Goal: Task Accomplishment & Management: Manage account settings

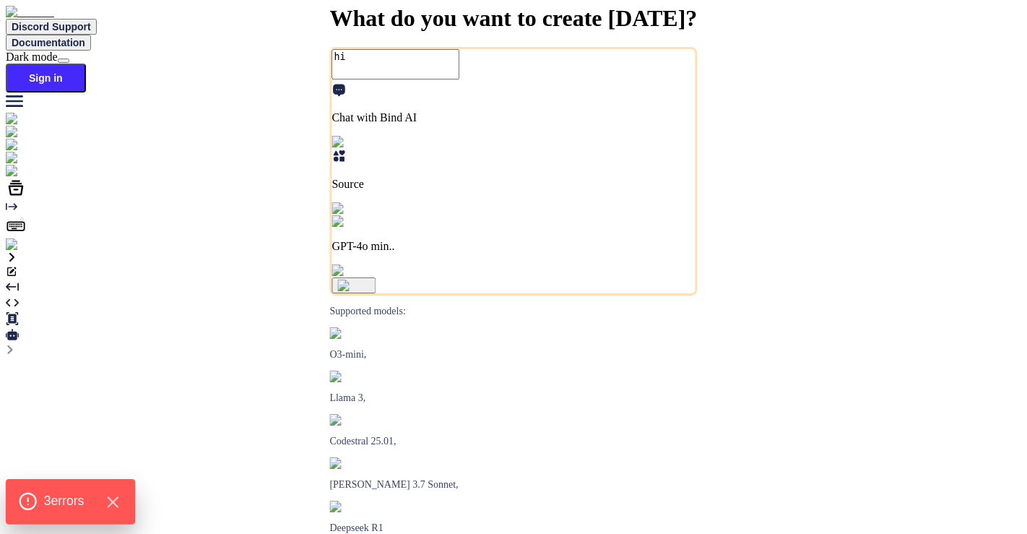
click at [105, 508] on div "3 error s" at bounding box center [70, 502] width 104 height 20
click at [119, 503] on icon "Hide Errors" at bounding box center [112, 502] width 19 height 19
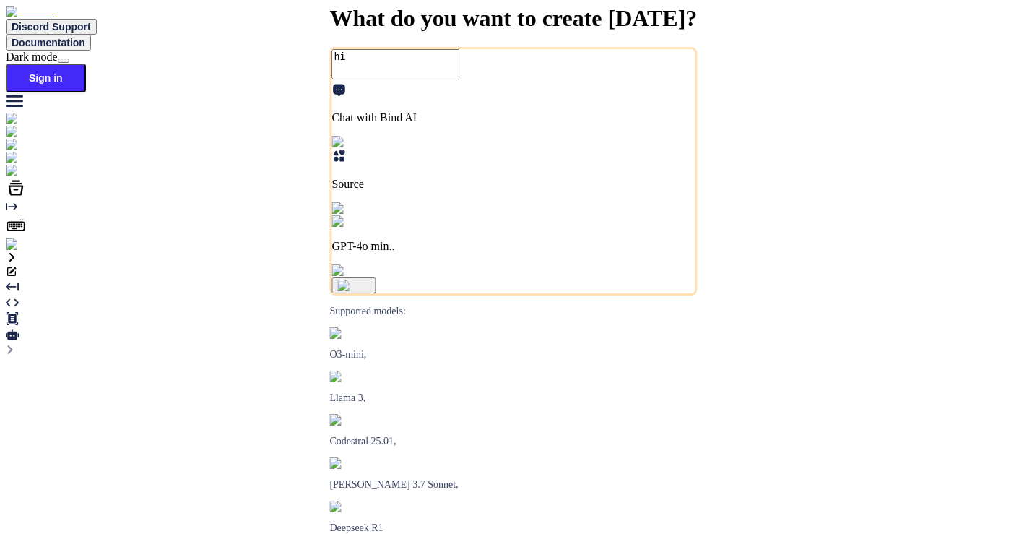
click at [20, 251] on img at bounding box center [26, 244] width 40 height 13
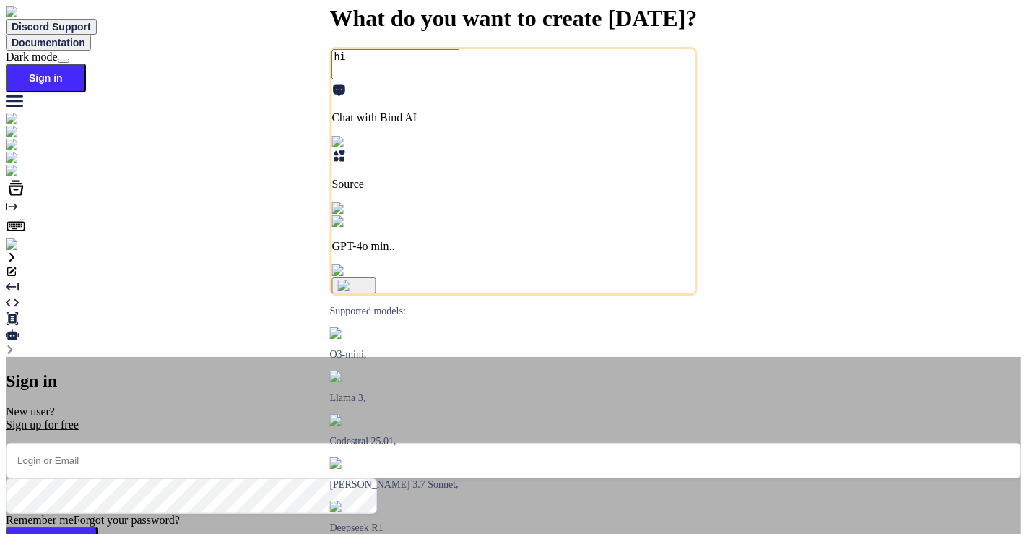
click at [423, 443] on input "email" at bounding box center [514, 460] width 1016 height 35
type input "app7@yopmail.com"
click at [98, 527] on button "Sign In" at bounding box center [52, 544] width 92 height 35
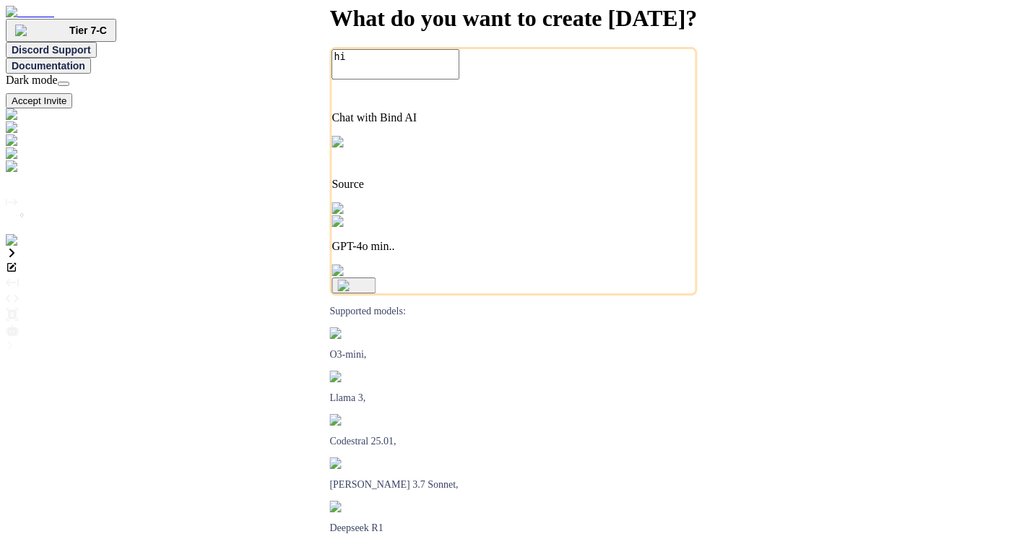
click at [24, 247] on img at bounding box center [29, 240] width 47 height 13
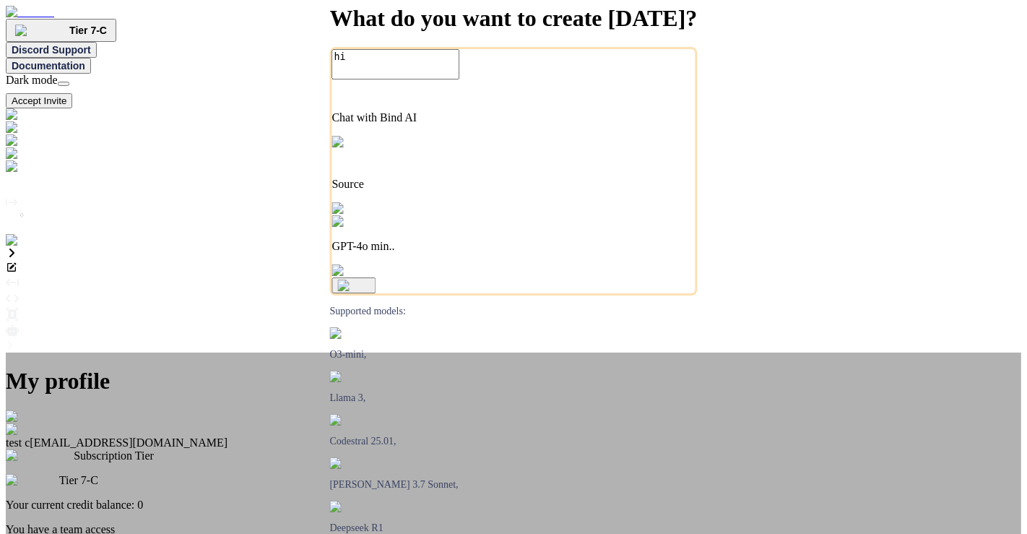
click at [258, 352] on div "My profile test c app7@yopmail.com Subscription Tier Tier 7-C Your current cred…" at bounding box center [514, 536] width 1016 height 369
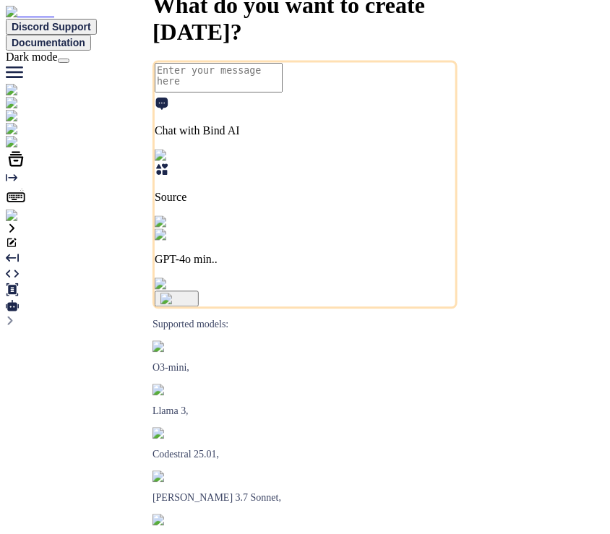
type textarea "x"
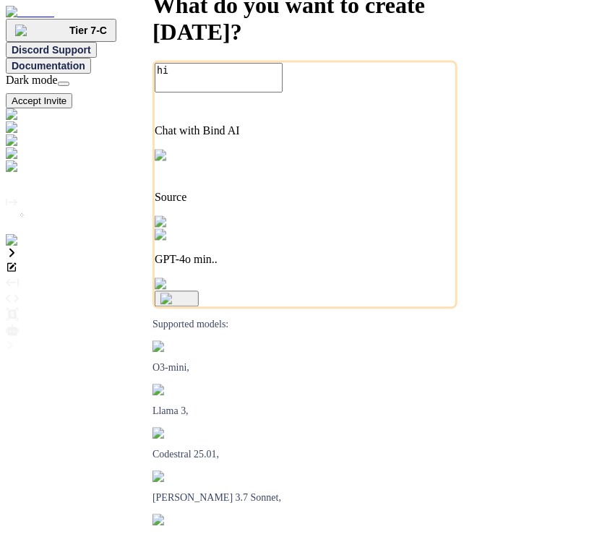
click at [17, 247] on img at bounding box center [29, 240] width 47 height 13
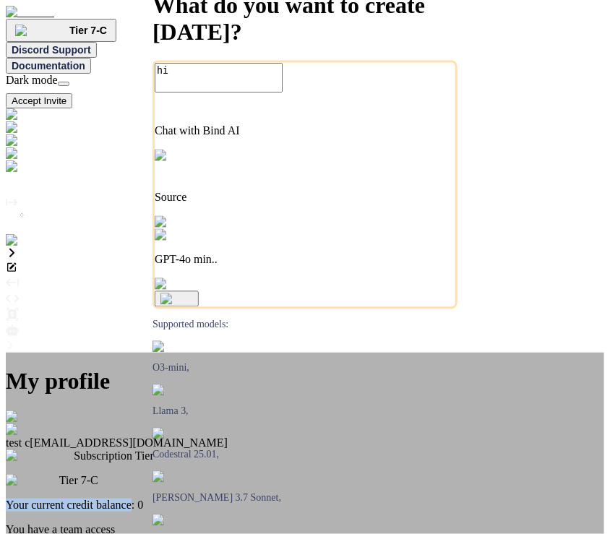
drag, startPoint x: 247, startPoint y: 170, endPoint x: 317, endPoint y: 202, distance: 76.9
click at [317, 498] on div "Your current credit balance: 0" at bounding box center [305, 504] width 598 height 13
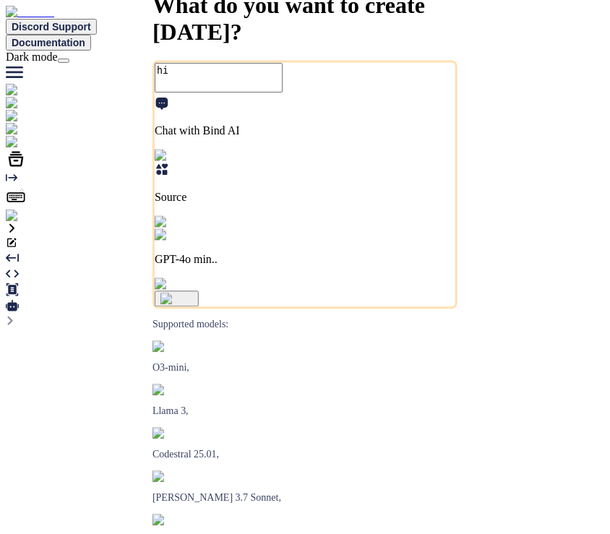
click at [20, 222] on img at bounding box center [29, 215] width 47 height 13
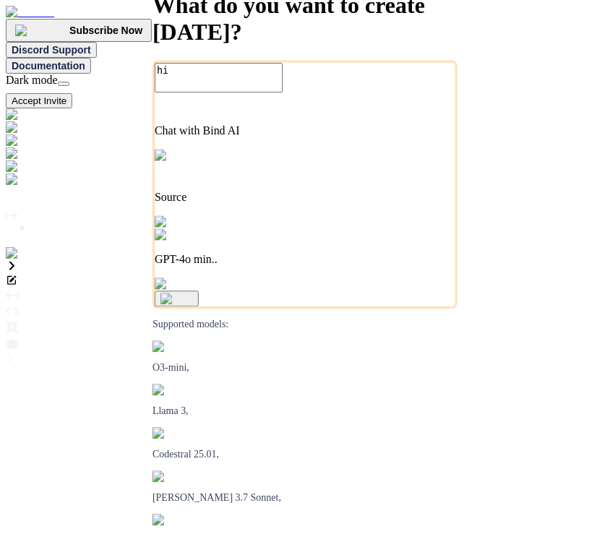
click at [426, 267] on p "GPT-4o min.." at bounding box center [305, 260] width 300 height 13
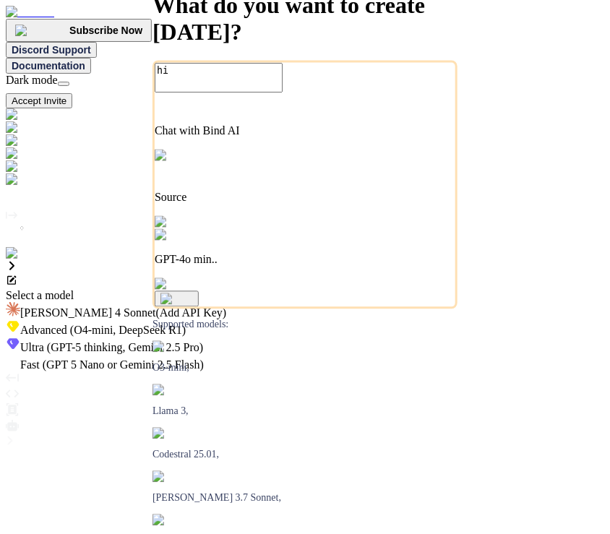
click at [186, 324] on span "(O4-mini, DeepSeek R1)" at bounding box center [126, 330] width 118 height 12
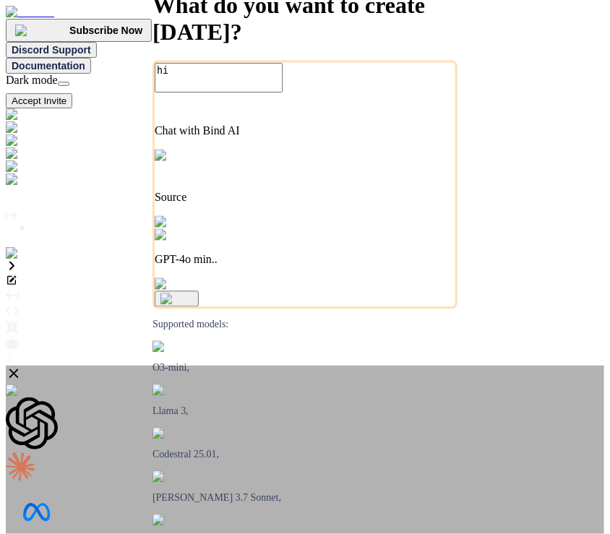
click at [19, 369] on icon at bounding box center [13, 373] width 9 height 9
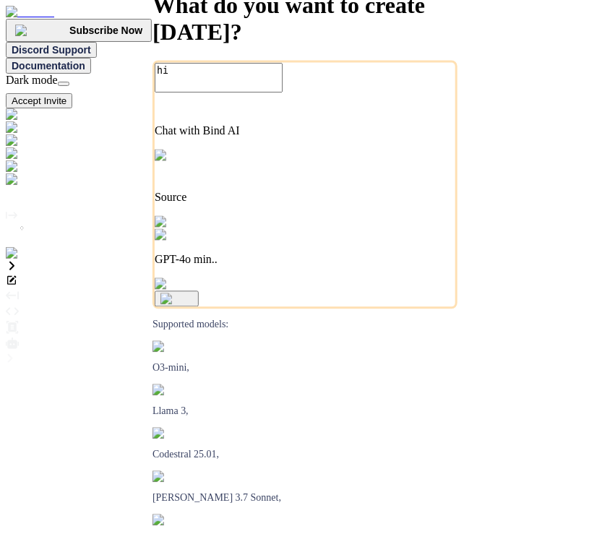
click at [402, 267] on p "GPT-4o min.." at bounding box center [305, 260] width 300 height 13
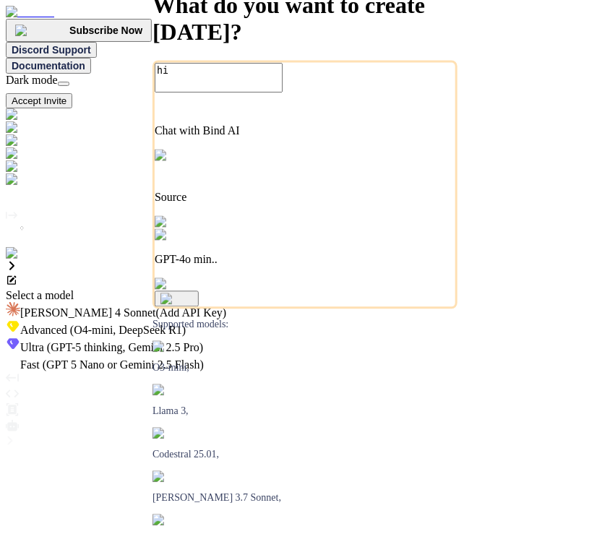
click at [169, 289] on div at bounding box center [305, 289] width 598 height 0
type textarea "x"
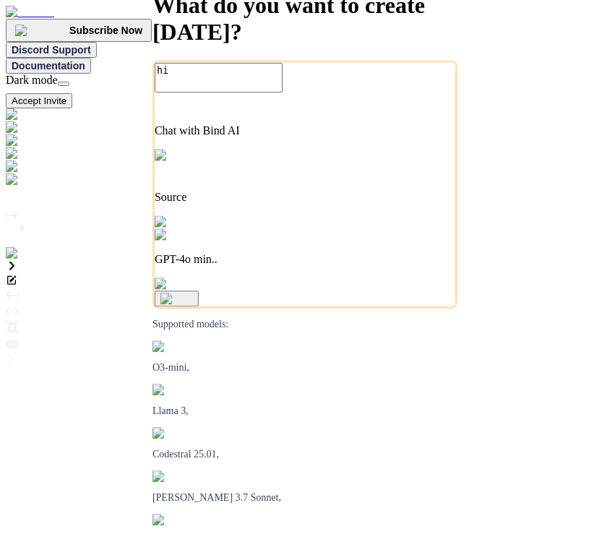
click at [19, 160] on div at bounding box center [305, 153] width 598 height 13
click at [28, 155] on img at bounding box center [38, 153] width 64 height 13
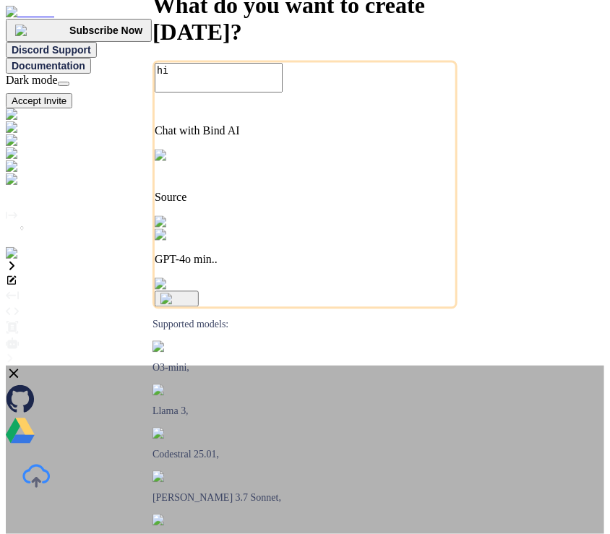
click at [88, 366] on div "Upgrade to Premium to get integrations Sync your Github repositories, Upload Fi…" at bounding box center [305, 523] width 598 height 314
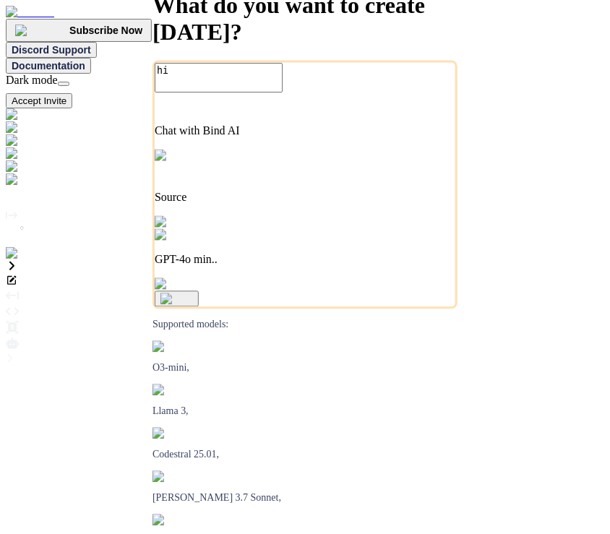
click at [327, 204] on p "Source" at bounding box center [305, 197] width 300 height 13
click at [194, 335] on div "Github" at bounding box center [305, 332] width 598 height 17
click at [79, 311] on span "File Uploads" at bounding box center [49, 317] width 59 height 12
click at [20, 289] on div at bounding box center [305, 289] width 598 height 0
click at [13, 260] on img at bounding box center [29, 253] width 47 height 13
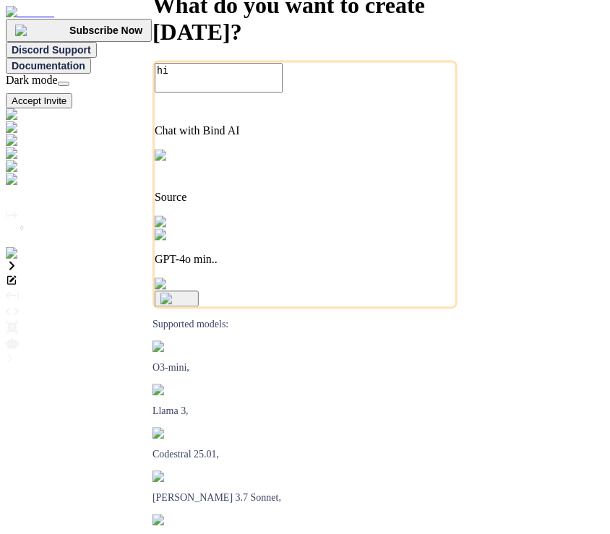
click at [325, 204] on p "Source" at bounding box center [305, 197] width 300 height 13
type textarea "x"
click at [52, 328] on span "Github" at bounding box center [36, 334] width 32 height 12
click at [20, 311] on icon at bounding box center [13, 317] width 14 height 12
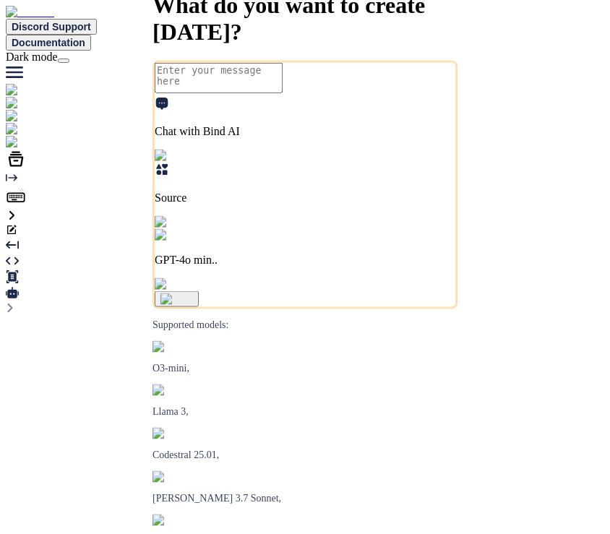
type textarea "x"
type textarea "hi"
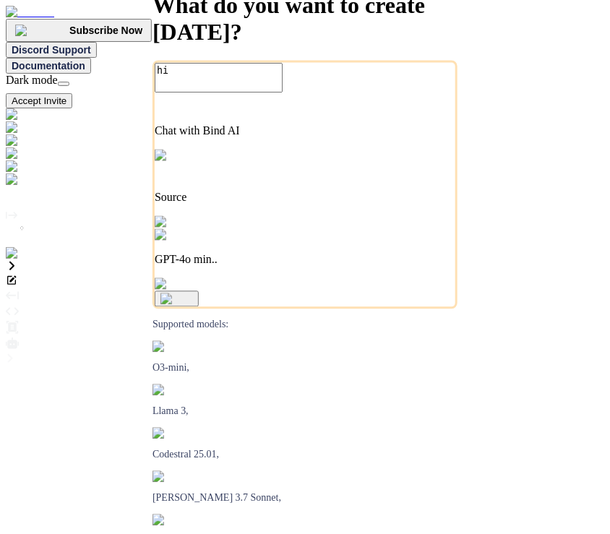
type textarea "x"
click at [349, 229] on div "Source" at bounding box center [305, 196] width 300 height 66
click at [20, 324] on icon at bounding box center [13, 331] width 14 height 14
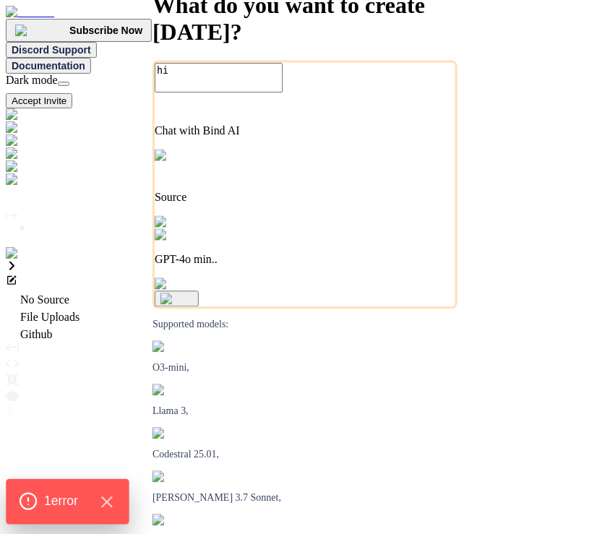
click at [46, 493] on span "1 error" at bounding box center [61, 501] width 34 height 19
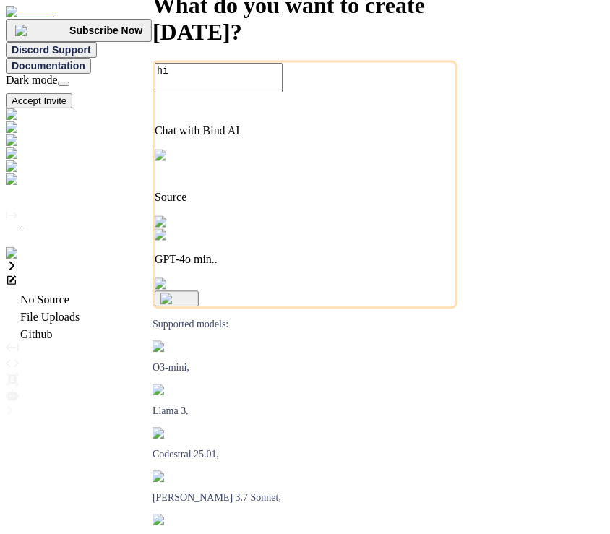
type textarea "x"
type textarea "hi"
type textarea "x"
click at [329, 204] on p "Source" at bounding box center [305, 197] width 300 height 13
click at [394, 289] on div at bounding box center [305, 289] width 598 height 0
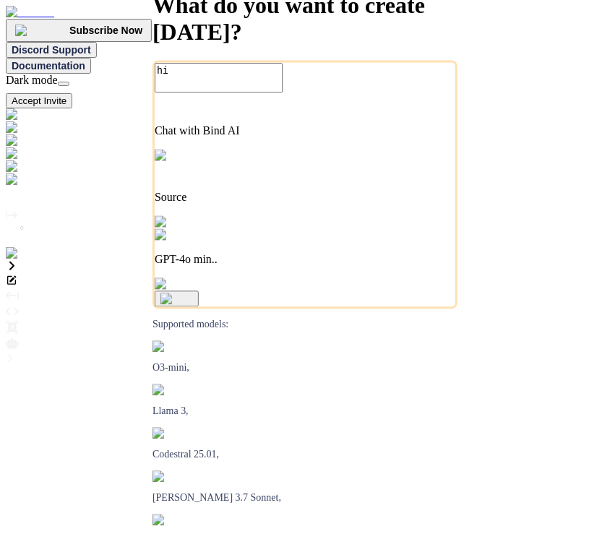
click at [392, 267] on div "GPT-4o min.." at bounding box center [305, 248] width 300 height 38
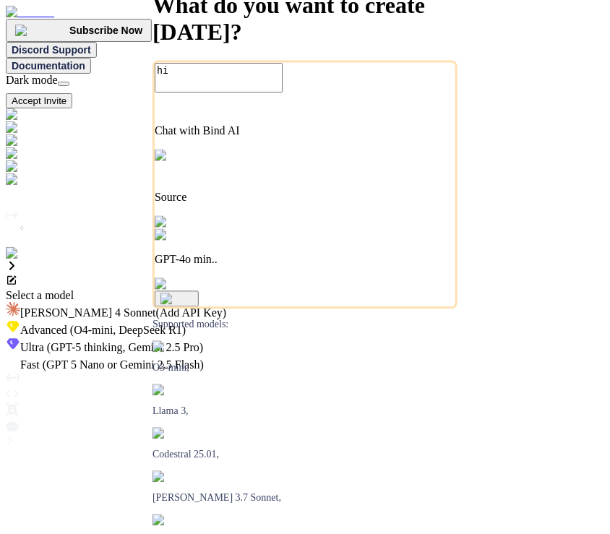
click at [203, 341] on span "(GPT-5 thinking, Gemini 2.5 Pro)" at bounding box center [123, 347] width 159 height 12
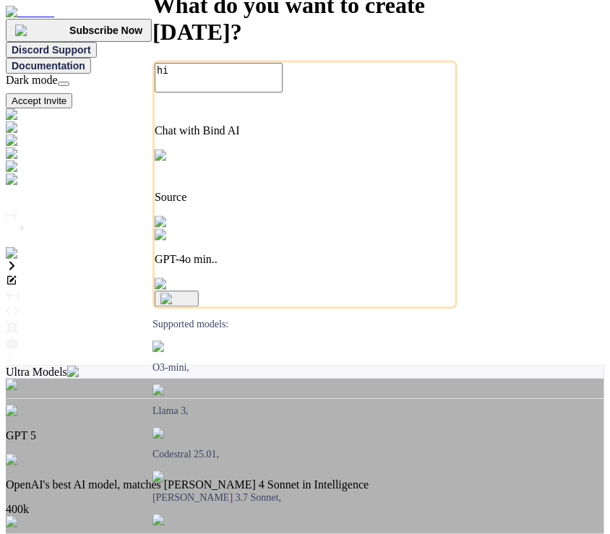
click at [296, 478] on p "OpenAI's best AI model, matches Claude 4 Sonnet in Intelligence" at bounding box center [305, 484] width 598 height 13
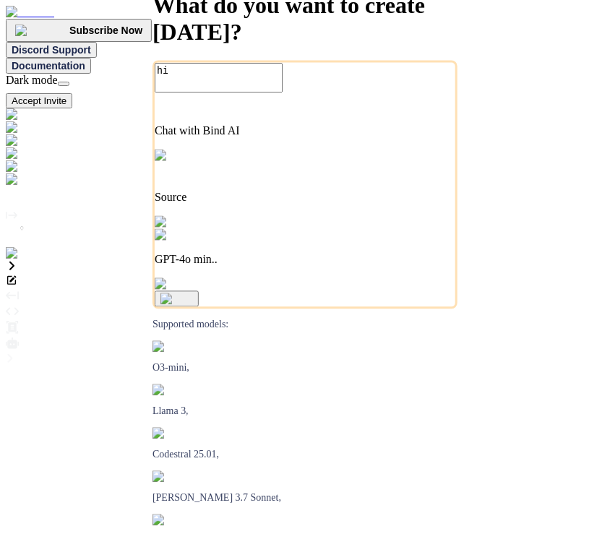
click at [313, 204] on p "Source" at bounding box center [305, 197] width 300 height 13
click at [52, 332] on span "Github" at bounding box center [36, 334] width 32 height 12
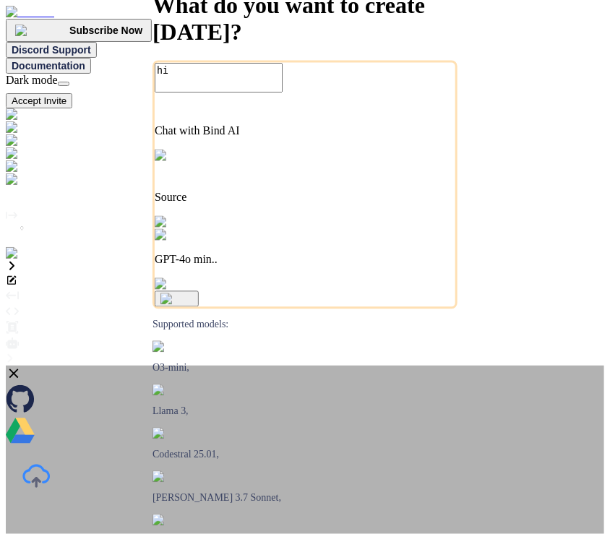
click at [19, 369] on icon at bounding box center [13, 373] width 9 height 9
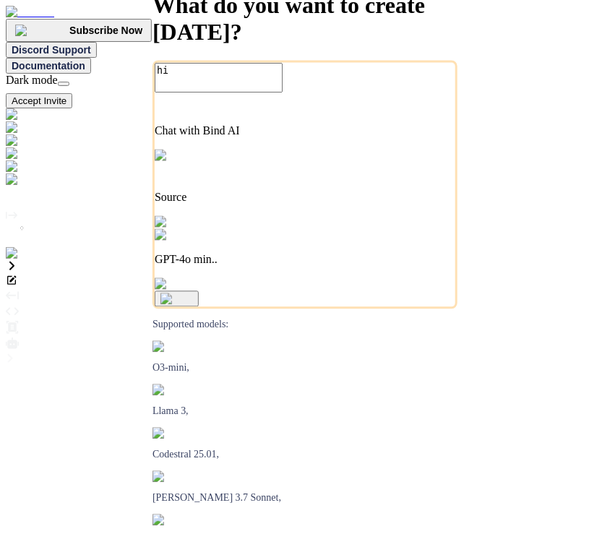
click at [326, 229] on div "Source" at bounding box center [305, 196] width 300 height 66
click at [363, 306] on div "File Uploads" at bounding box center [305, 314] width 598 height 17
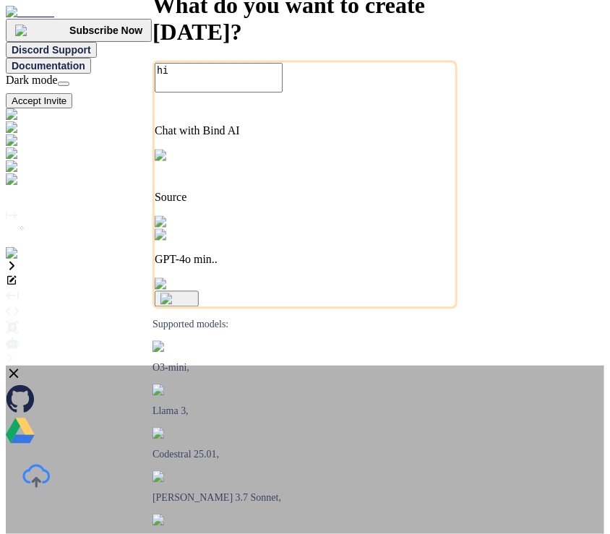
click at [22, 366] on icon at bounding box center [14, 374] width 16 height 16
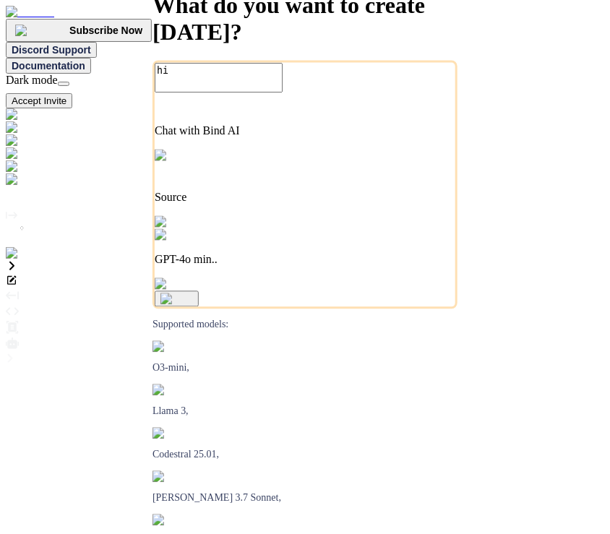
click at [18, 260] on img at bounding box center [29, 253] width 47 height 13
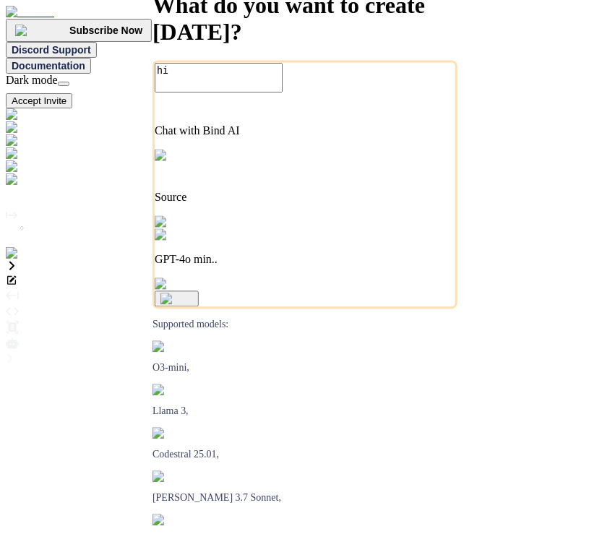
click at [13, 260] on img at bounding box center [29, 253] width 47 height 13
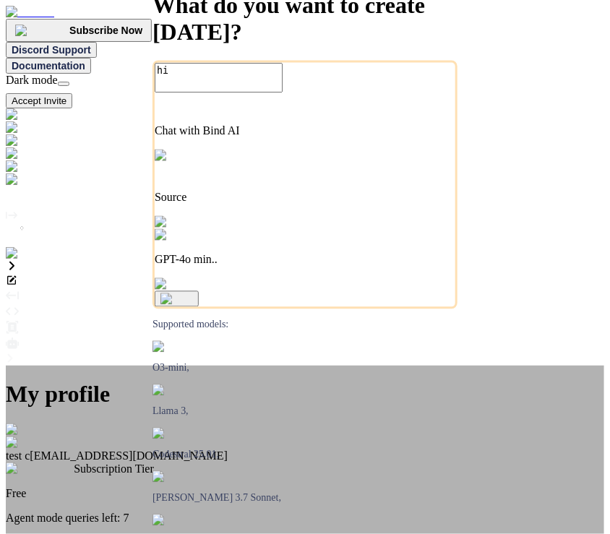
scroll to position [98, 0]
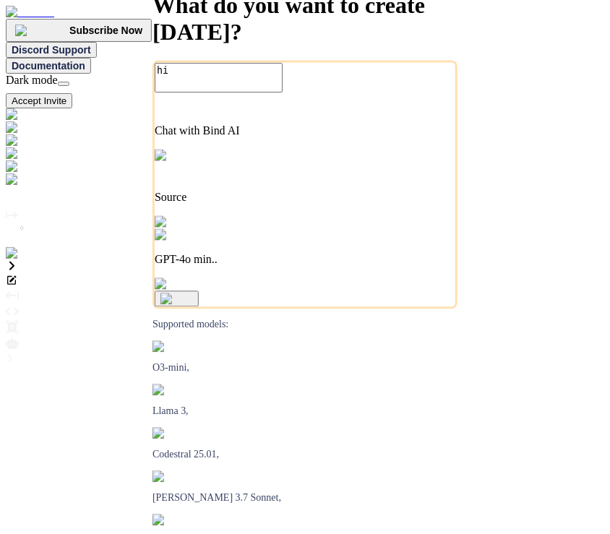
click at [72, 93] on button "Accept Invite" at bounding box center [39, 100] width 66 height 15
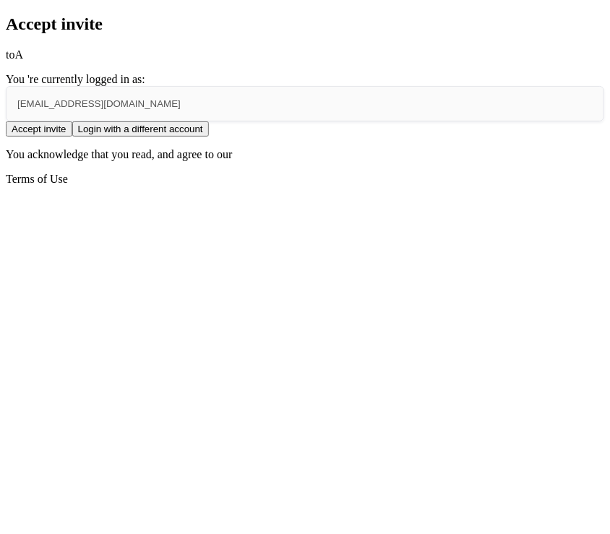
click at [72, 137] on button "Accept invite" at bounding box center [39, 128] width 66 height 15
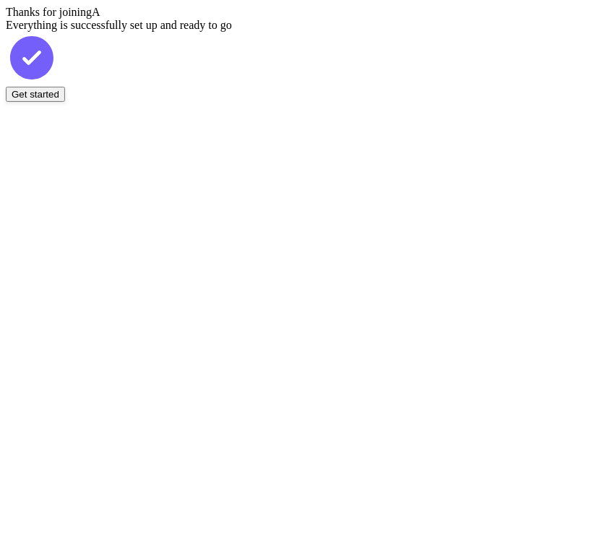
click at [65, 102] on button "Get started" at bounding box center [35, 94] width 59 height 15
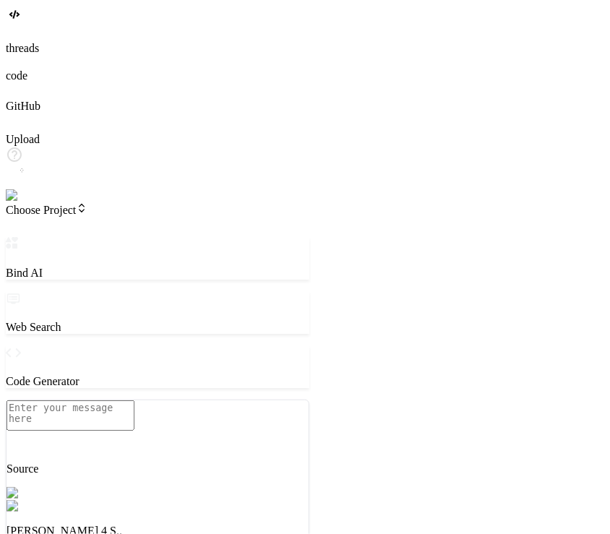
drag, startPoint x: 268, startPoint y: 267, endPoint x: 309, endPoint y: 280, distance: 43.2
click at [309, 280] on div "Bind AI Web Search Created with Pixso. Code Generator Source Claude 4 S.. Agent…" at bounding box center [157, 486] width 303 height 498
click at [87, 475] on div "Source" at bounding box center [158, 454] width 302 height 42
click at [100, 475] on p "Github" at bounding box center [158, 468] width 302 height 13
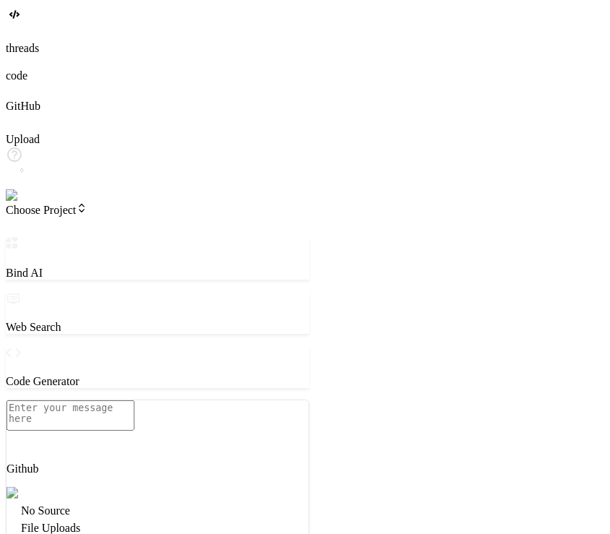
click at [256, 500] on div "No Source File Uploads Github" at bounding box center [158, 526] width 302 height 52
click at [254, 517] on div "File Uploads" at bounding box center [158, 525] width 302 height 17
click at [26, 112] on label "GitHub" at bounding box center [23, 106] width 35 height 12
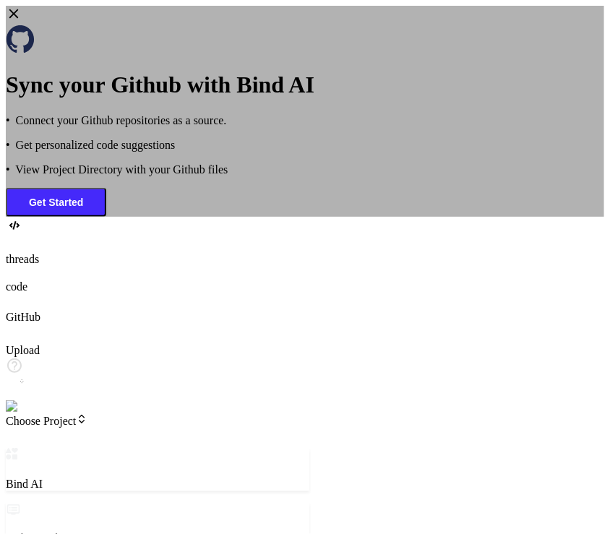
click at [90, 217] on div "Sync your Github with Bind AI • Connect your Github repositories as a source. •…" at bounding box center [305, 111] width 598 height 211
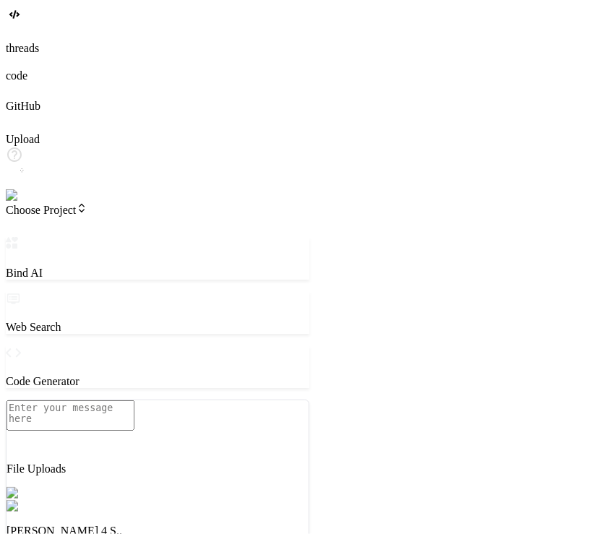
click at [22, 202] on img at bounding box center [29, 195] width 47 height 13
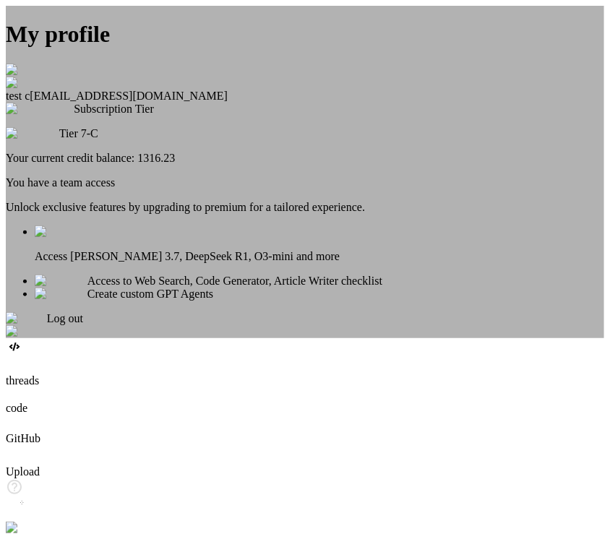
click at [139, 295] on div "My profile test c app7@yopmail.com Subscription Tier Tier 7-C Your current cred…" at bounding box center [305, 172] width 598 height 332
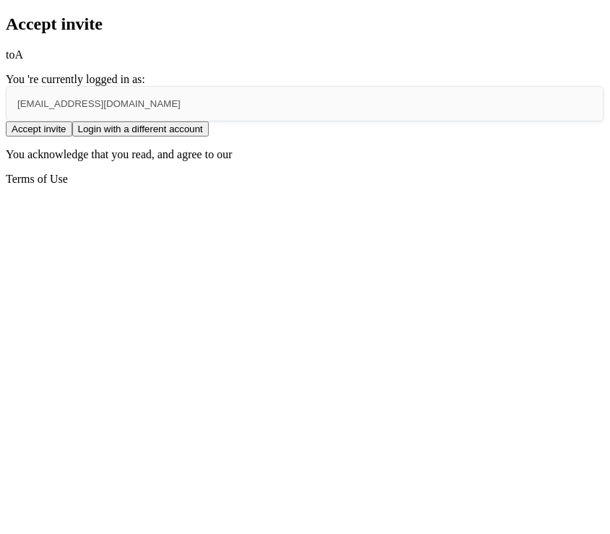
click at [72, 137] on button "Accept invite" at bounding box center [39, 128] width 66 height 15
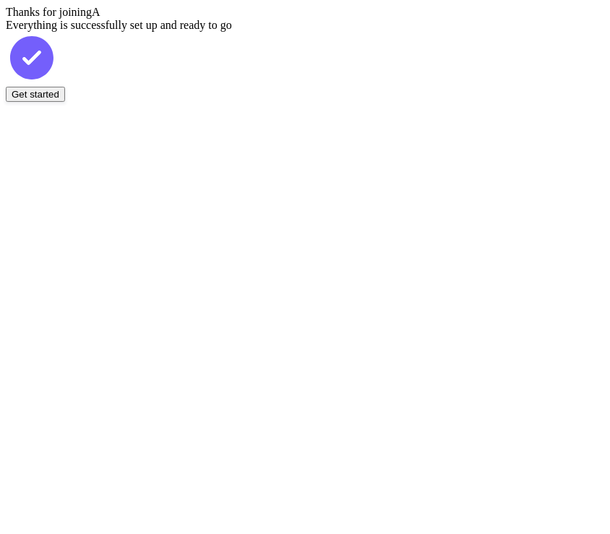
click at [65, 102] on button "Get started" at bounding box center [35, 94] width 59 height 15
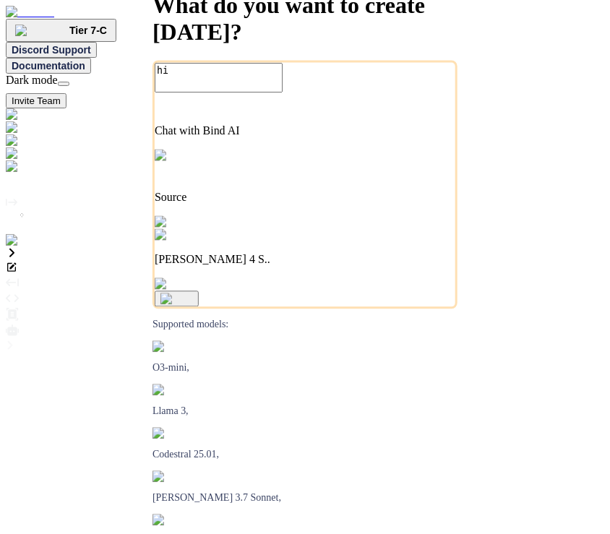
click at [22, 247] on img at bounding box center [29, 240] width 47 height 13
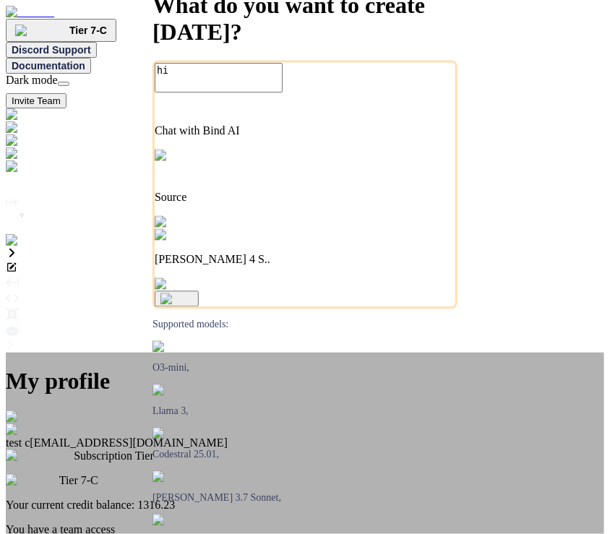
click at [169, 352] on div "My profile test c app7@yopmail.com Subscription Tier Tier 7-C Your current cred…" at bounding box center [305, 536] width 598 height 369
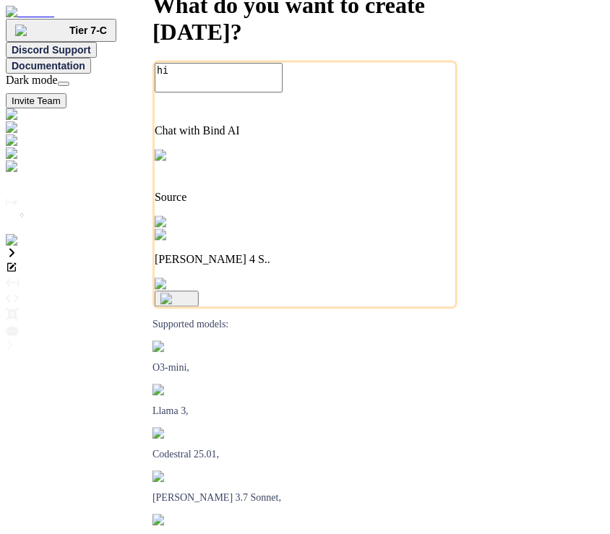
click at [395, 267] on div "Claude 4 S.." at bounding box center [305, 248] width 300 height 38
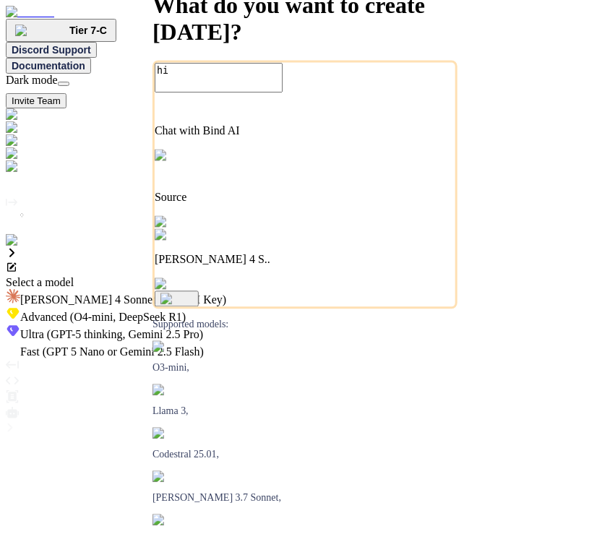
click at [186, 311] on span "(O4-mini, DeepSeek R1)" at bounding box center [126, 317] width 118 height 12
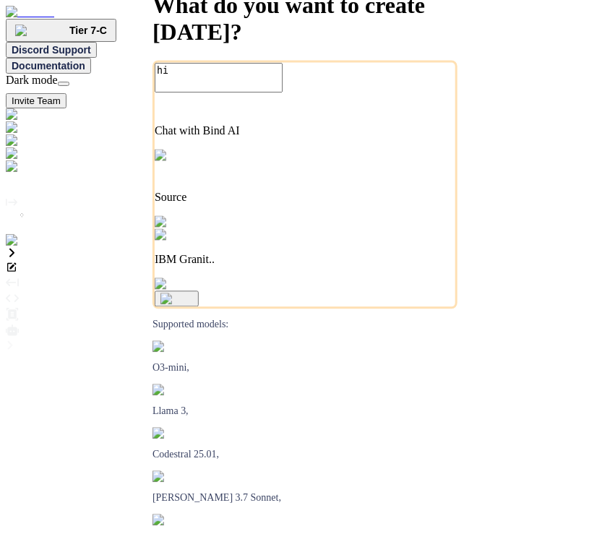
click at [250, 242] on img at bounding box center [202, 235] width 95 height 13
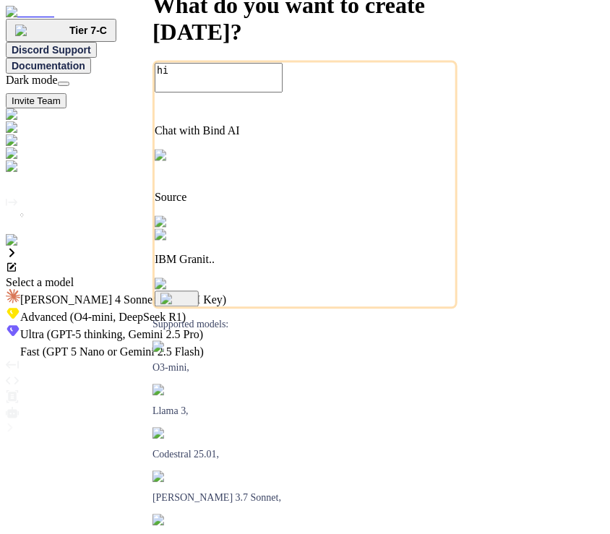
click at [203, 328] on span "Ultra (GPT-5 thinking, Gemini 2.5 Pro)" at bounding box center [111, 334] width 183 height 12
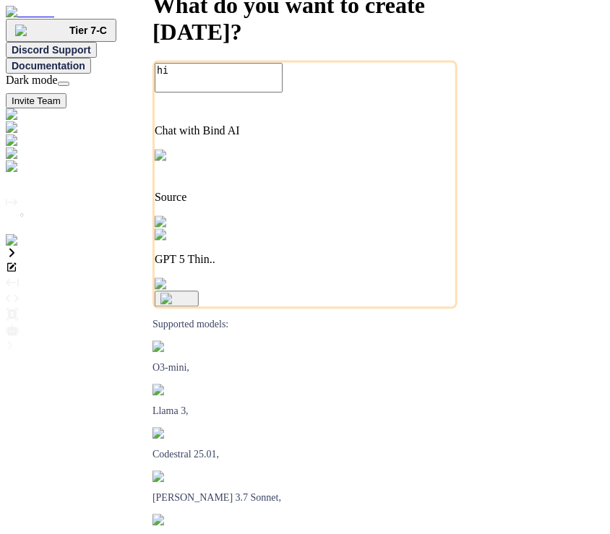
click at [212, 93] on textarea "hi" at bounding box center [219, 78] width 128 height 30
click at [205, 93] on textarea "hi" at bounding box center [219, 78] width 128 height 30
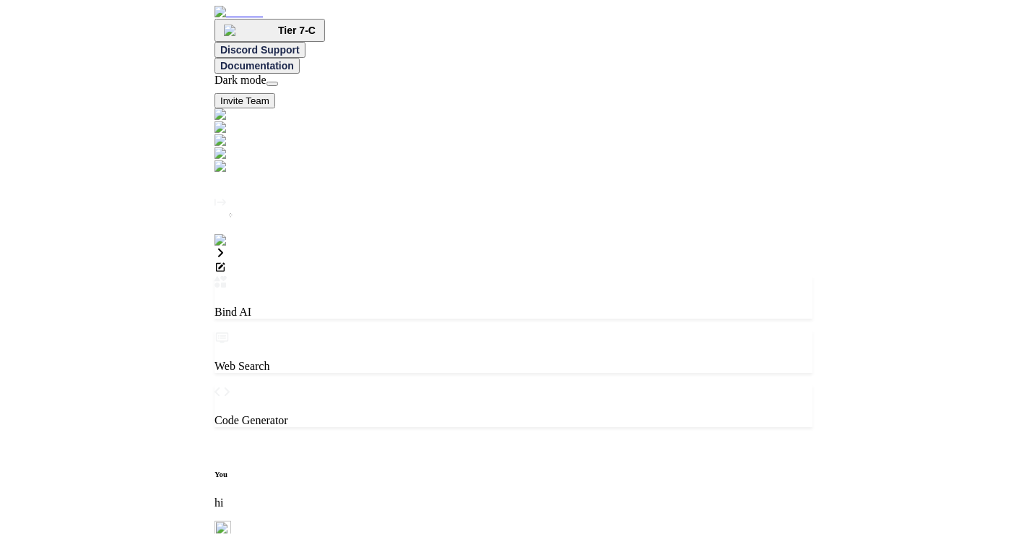
scroll to position [6, 0]
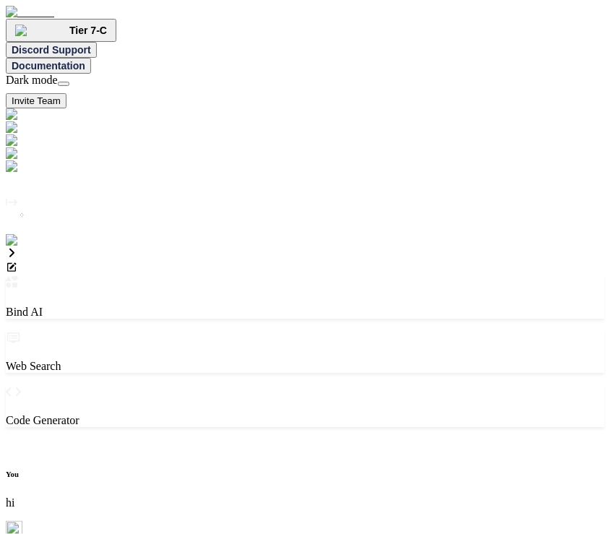
click at [20, 247] on img at bounding box center [29, 240] width 47 height 13
click at [24, 247] on img at bounding box center [29, 240] width 47 height 13
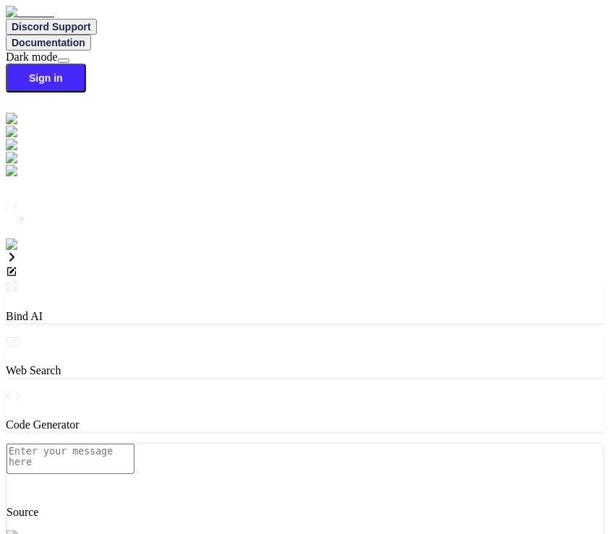
click at [16, 251] on img at bounding box center [26, 244] width 40 height 13
type input "a"
type input "st"
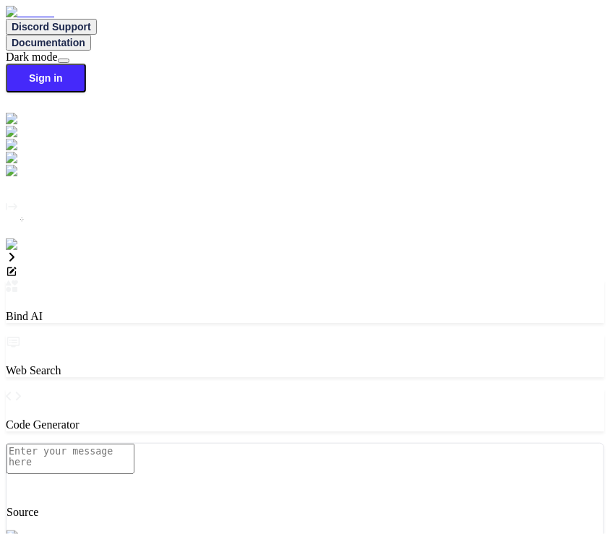
type input "s"
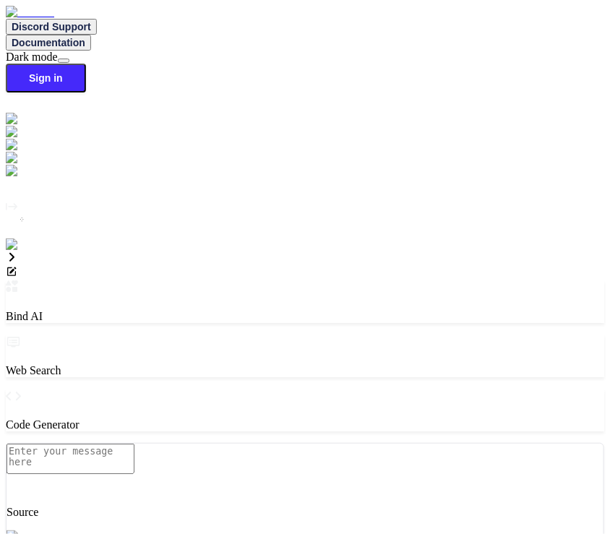
type input "ssss"
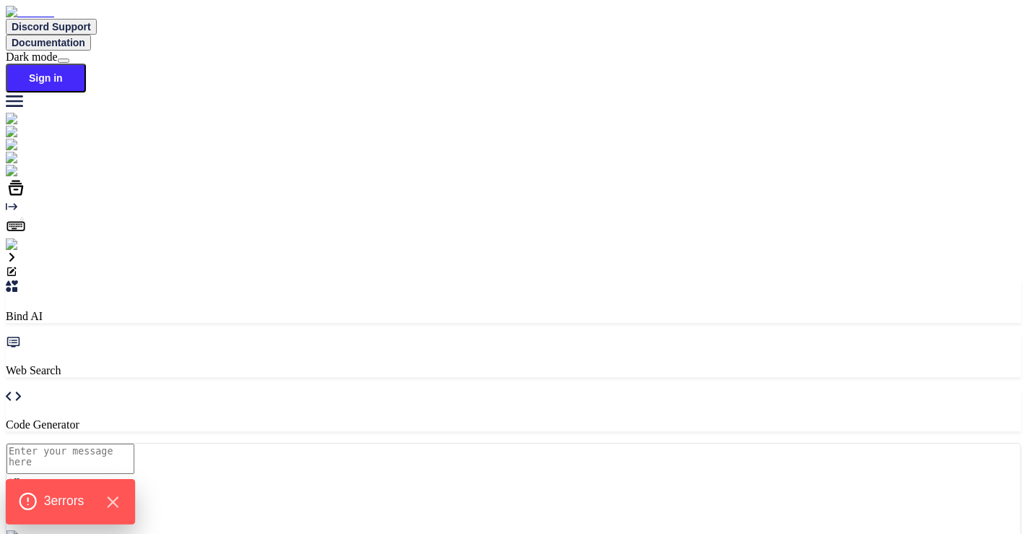
type textarea "x"
click at [118, 502] on icon "Hide Errors" at bounding box center [112, 502] width 19 height 19
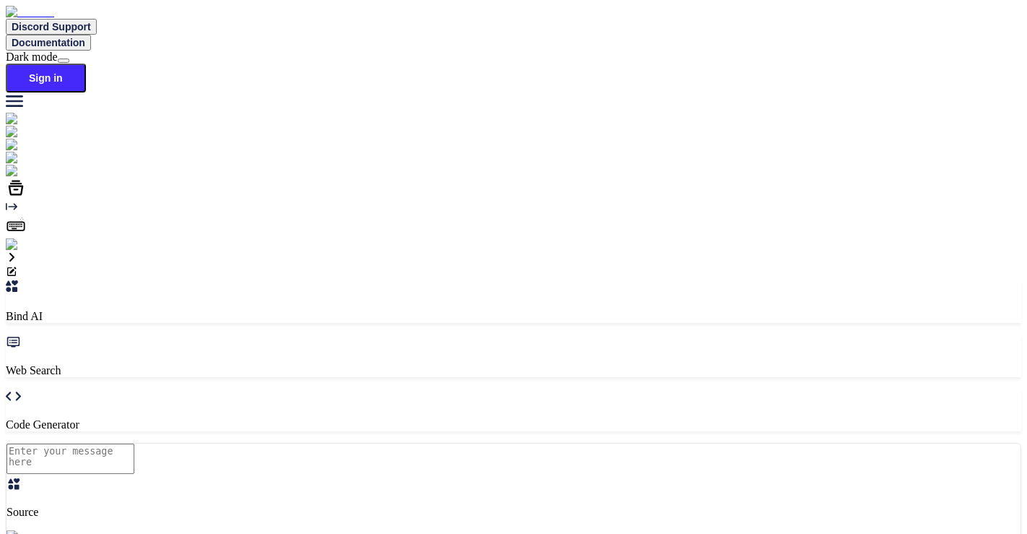
click at [20, 251] on img at bounding box center [26, 244] width 40 height 13
type input "s"
click at [69, 59] on button at bounding box center [64, 61] width 12 height 4
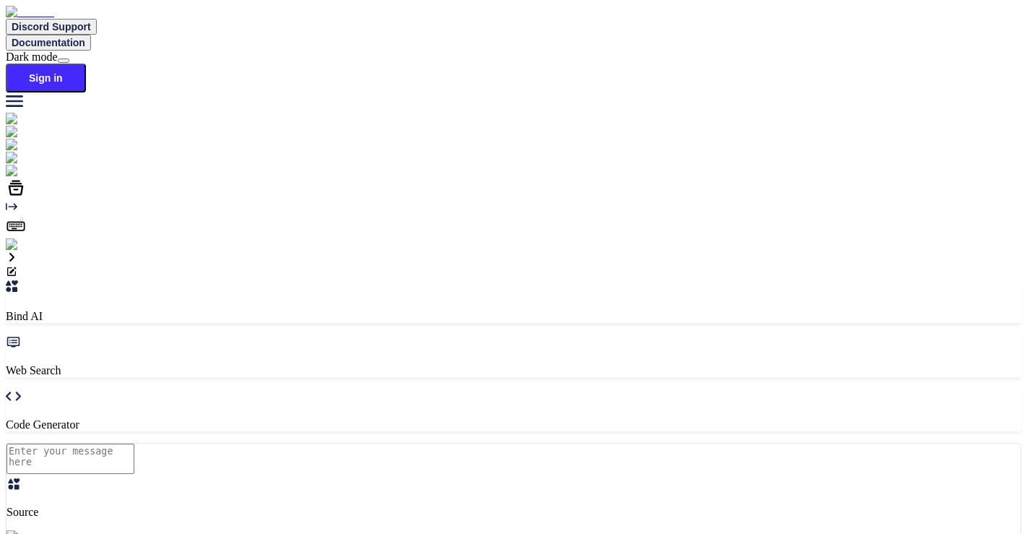
type textarea "x"
click at [17, 251] on img at bounding box center [26, 244] width 40 height 13
type input "s"
type input "a"
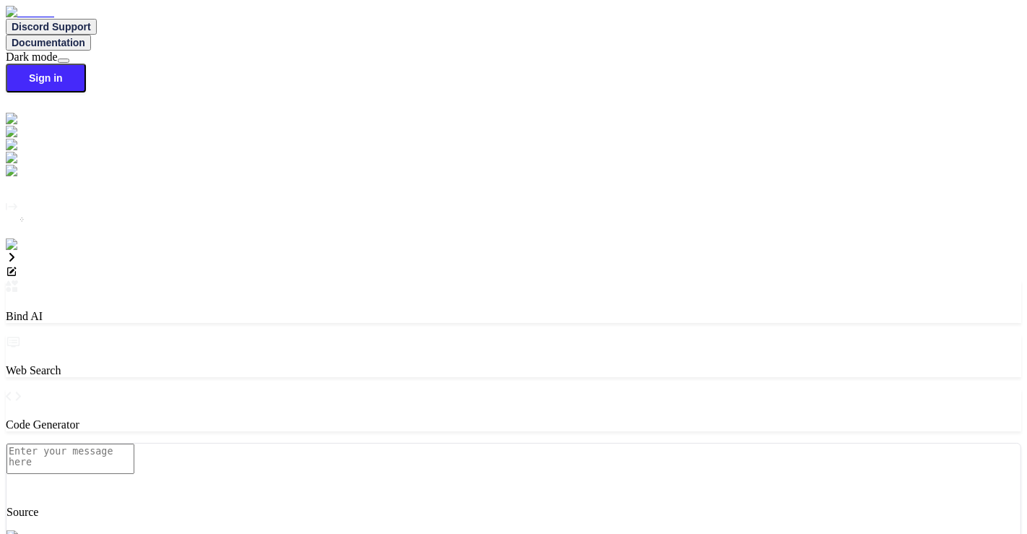
type input "[EMAIL_ADDRESS][DOMAIN_NAME]"
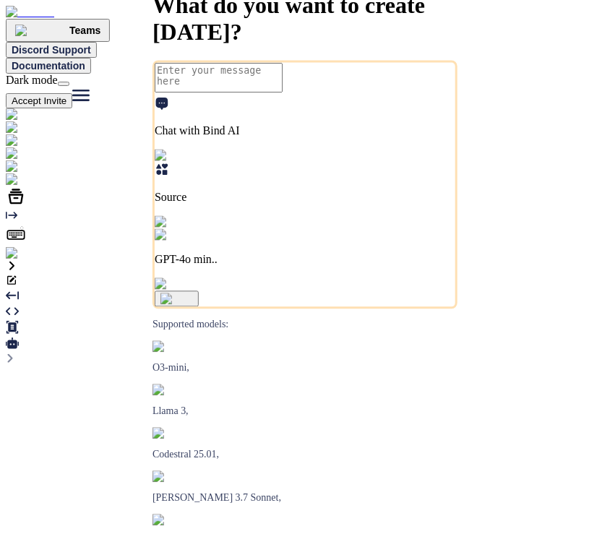
type textarea "x"
click at [18, 260] on img at bounding box center [29, 253] width 47 height 13
type textarea "x"
click at [16, 260] on img at bounding box center [29, 253] width 47 height 13
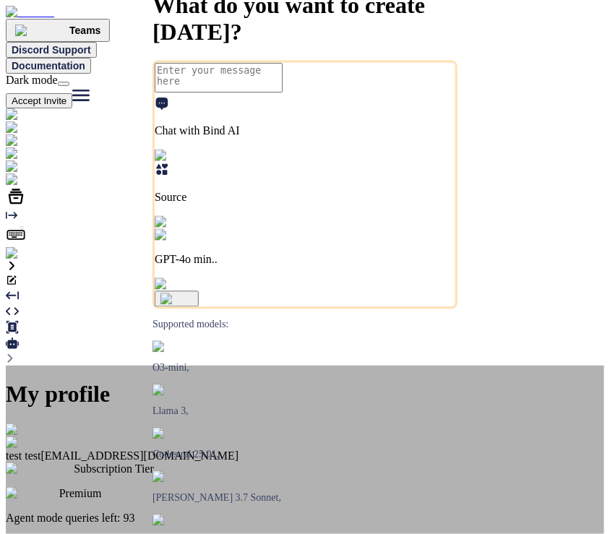
click at [136, 366] on div "My profile test test [EMAIL_ADDRESS][DOMAIN_NAME] Subscription Tier Premium Age…" at bounding box center [305, 537] width 598 height 343
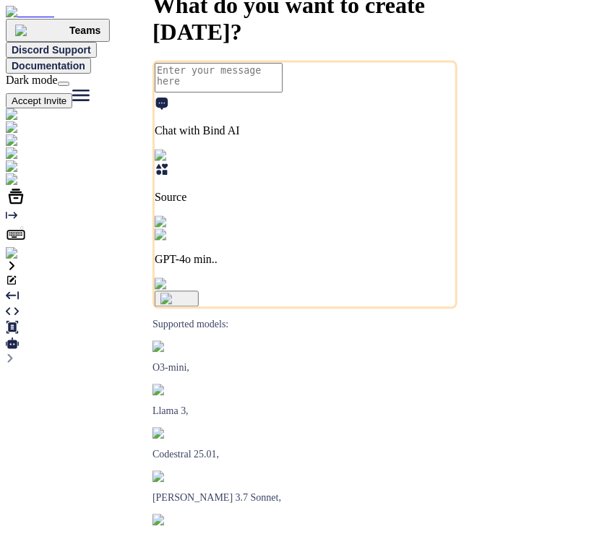
click at [24, 260] on img at bounding box center [29, 253] width 47 height 13
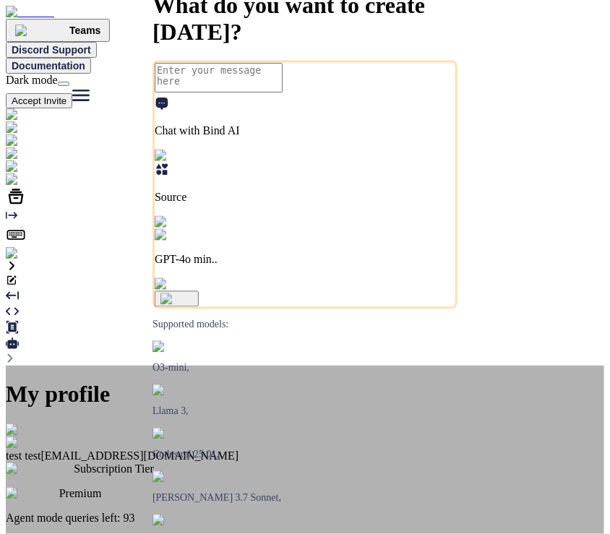
click at [150, 366] on div "My profile test test [EMAIL_ADDRESS][DOMAIN_NAME] Subscription Tier Premium Age…" at bounding box center [305, 537] width 598 height 343
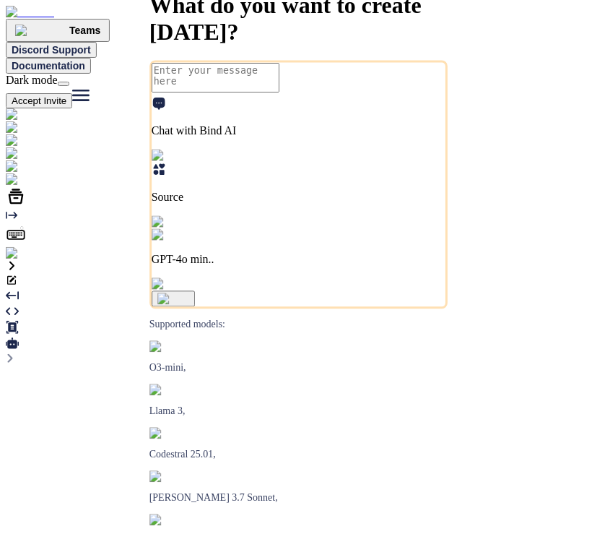
type textarea "x"
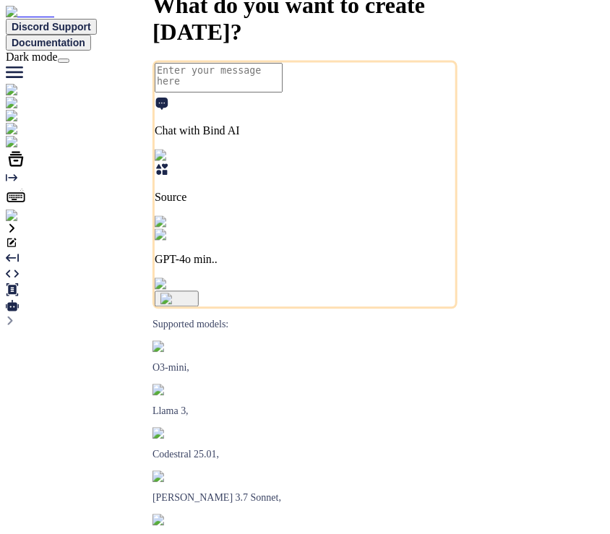
click at [19, 222] on img at bounding box center [29, 215] width 47 height 13
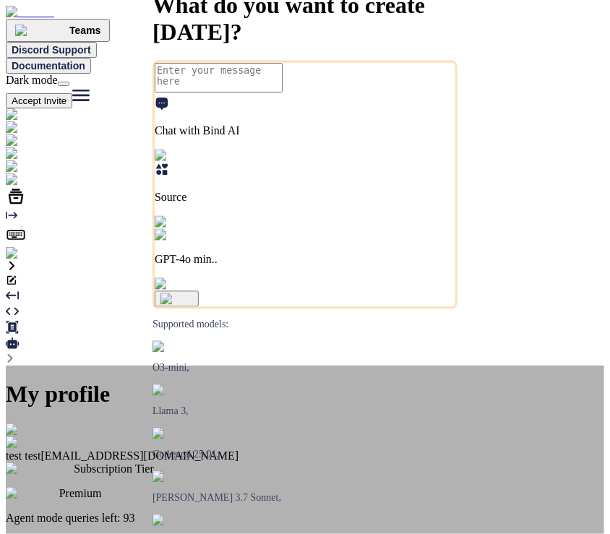
type textarea "x"
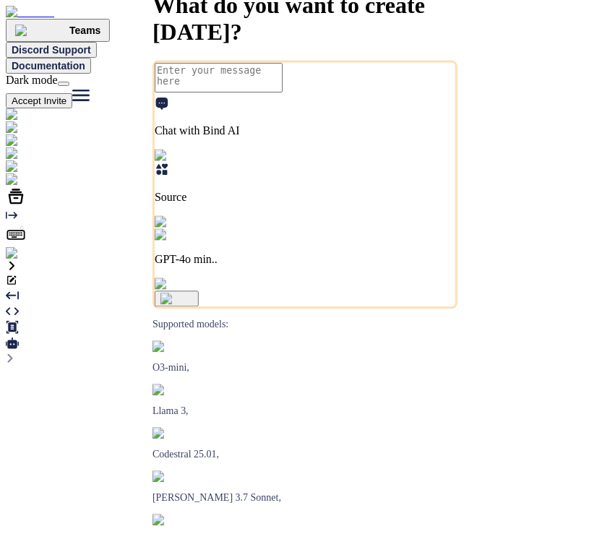
type textarea "x"
click at [23, 260] on img at bounding box center [29, 253] width 47 height 13
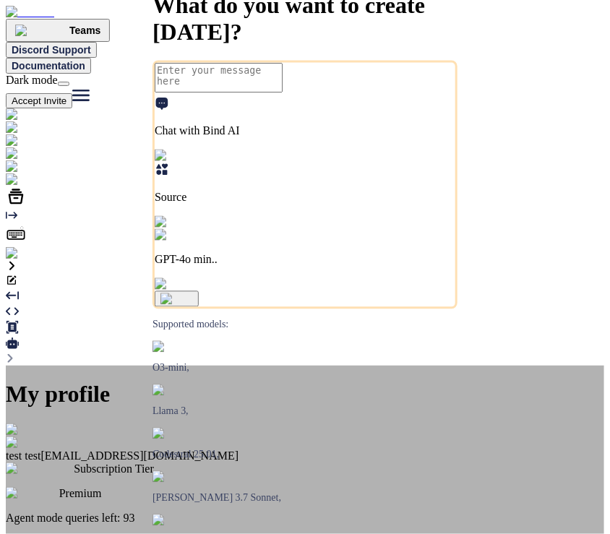
click at [475, 366] on div "My profile test test stagtest6@yopmail.com Subscription Tier Premium Agent mode…" at bounding box center [305, 537] width 598 height 343
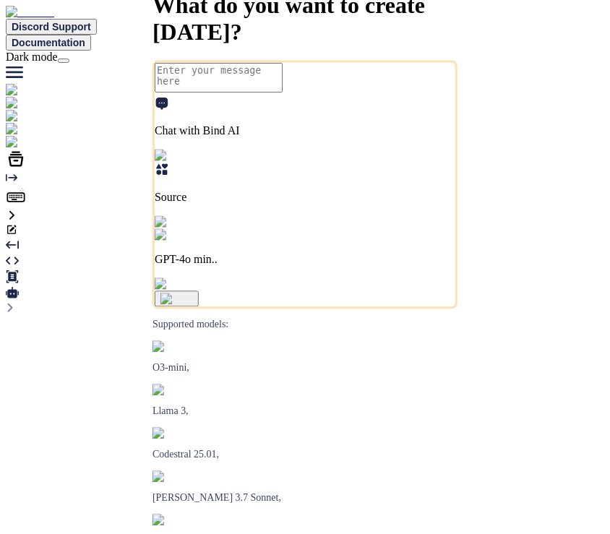
type textarea "x"
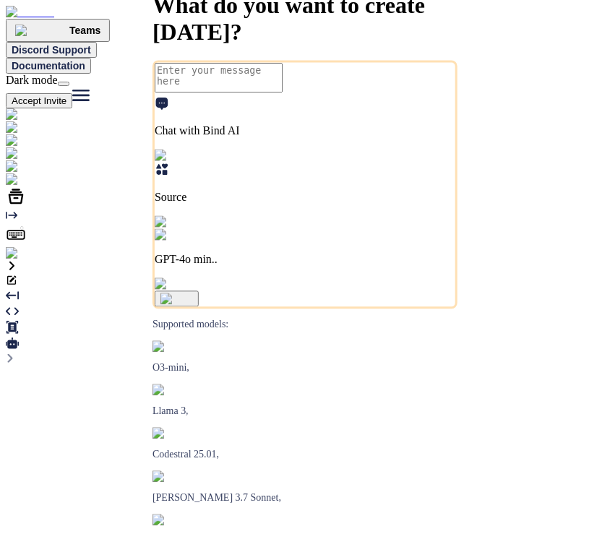
click at [22, 260] on img at bounding box center [29, 253] width 47 height 13
type textarea "x"
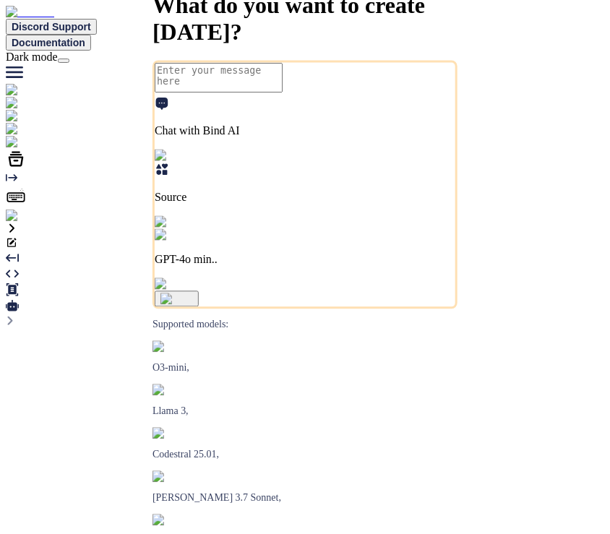
click at [20, 222] on img at bounding box center [29, 215] width 47 height 13
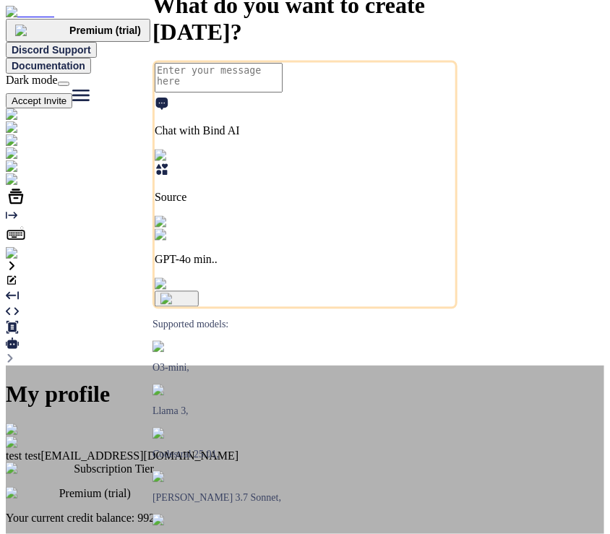
type textarea "x"
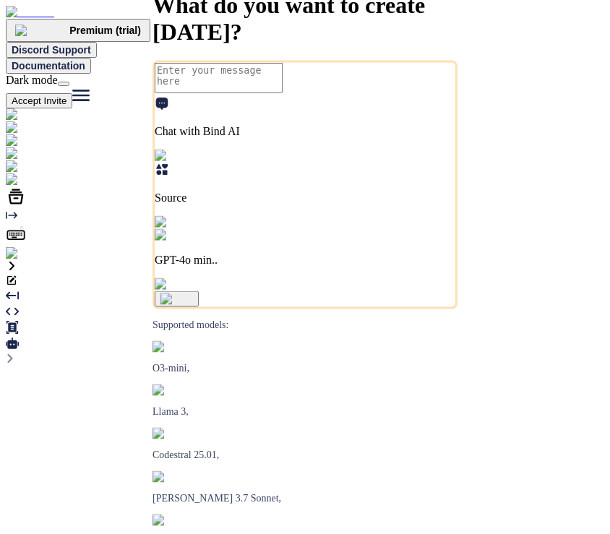
type textarea "x"
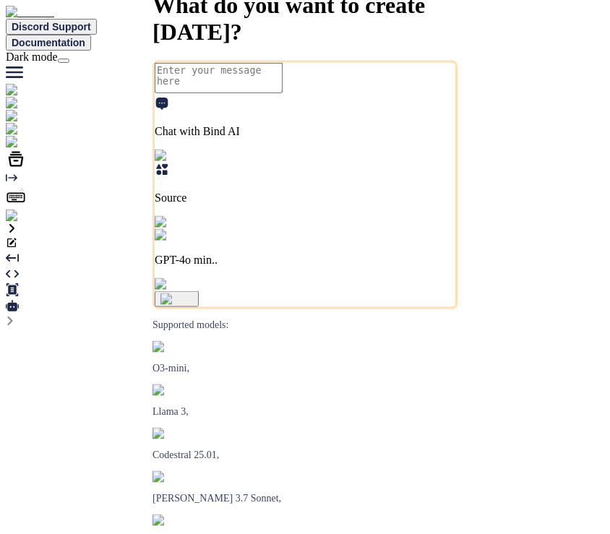
type textarea "x"
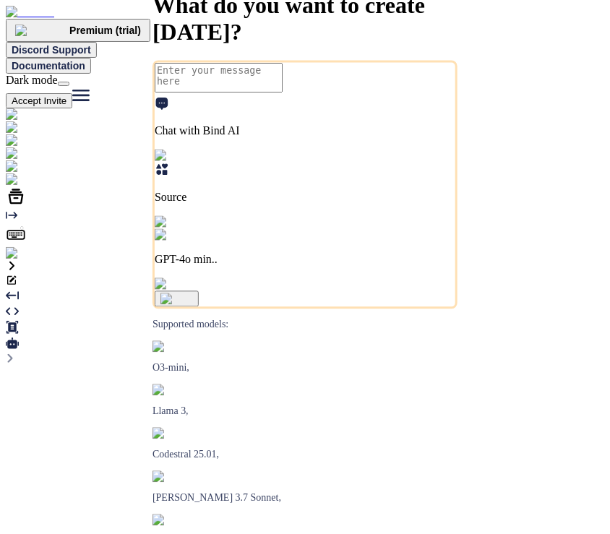
click at [20, 260] on img at bounding box center [29, 253] width 47 height 13
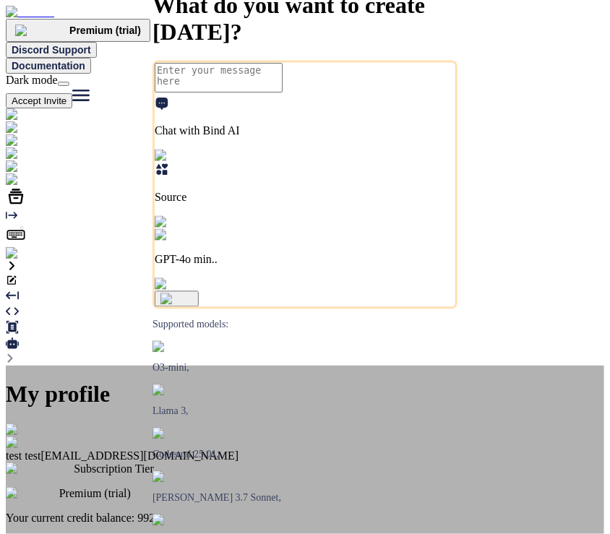
type textarea "x"
click at [152, 366] on div "My profile test test [EMAIL_ADDRESS][DOMAIN_NAME] Subscription Tier Premium (tr…" at bounding box center [305, 537] width 598 height 343
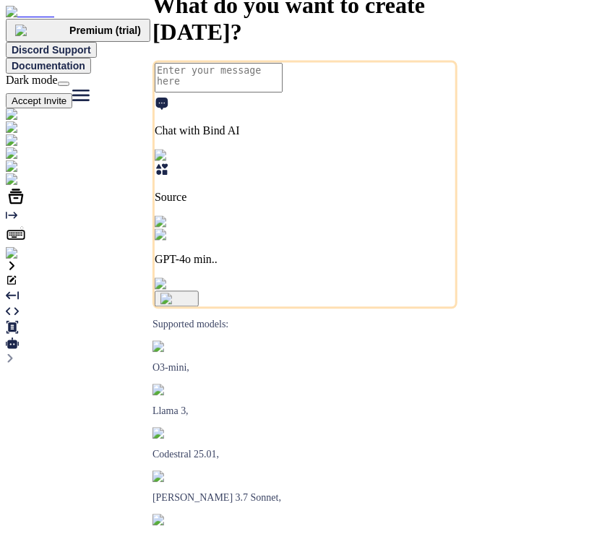
click at [72, 93] on button "Accept Invite" at bounding box center [39, 100] width 66 height 15
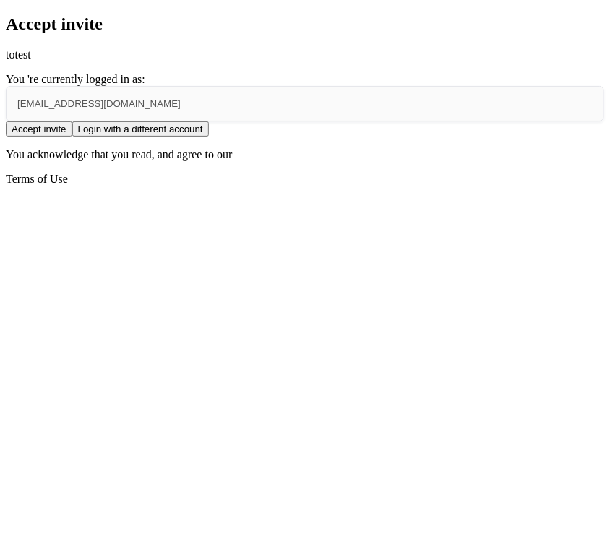
click at [209, 137] on button "Login with a different account" at bounding box center [140, 128] width 137 height 15
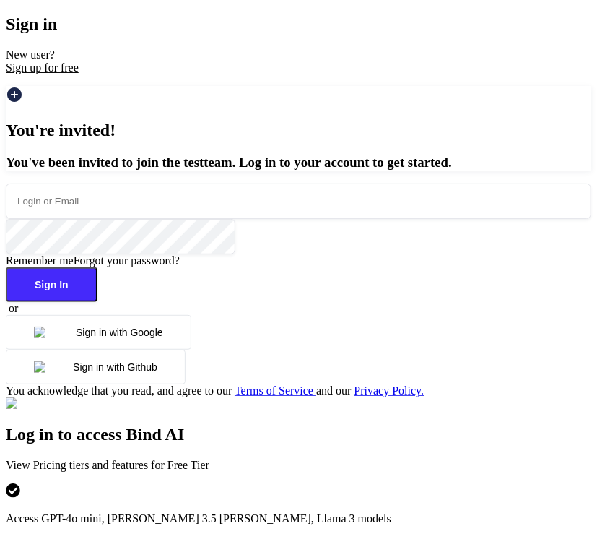
click at [173, 219] on input "email" at bounding box center [299, 200] width 586 height 35
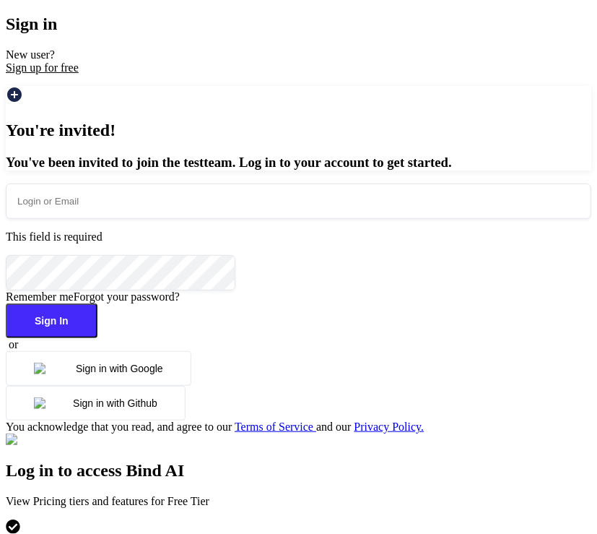
click at [143, 219] on input "email" at bounding box center [299, 200] width 586 height 35
type input "a"
type input "stagtest6@yopmail.com"
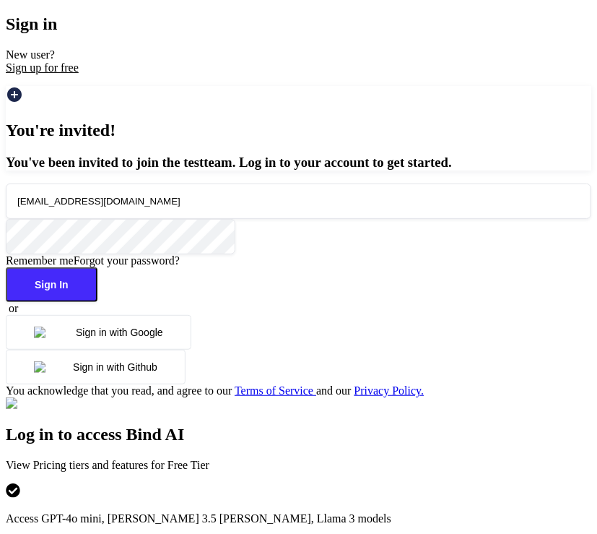
click at [98, 302] on button "Sign In" at bounding box center [52, 284] width 92 height 35
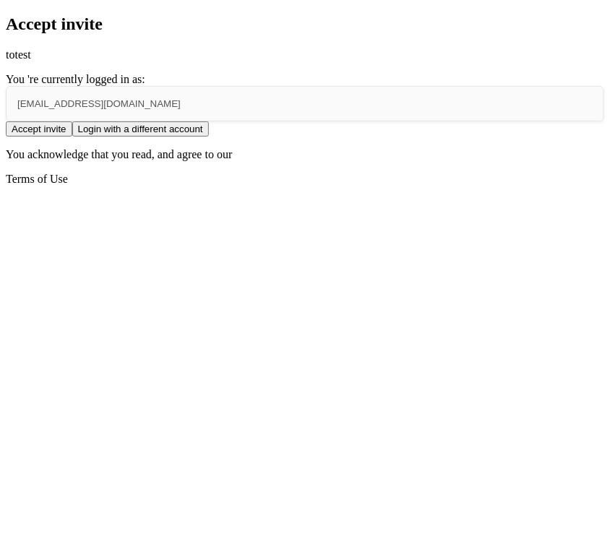
click at [72, 137] on button "Accept invite" at bounding box center [39, 128] width 66 height 15
click at [209, 137] on button "Login with a different account" at bounding box center [140, 128] width 137 height 15
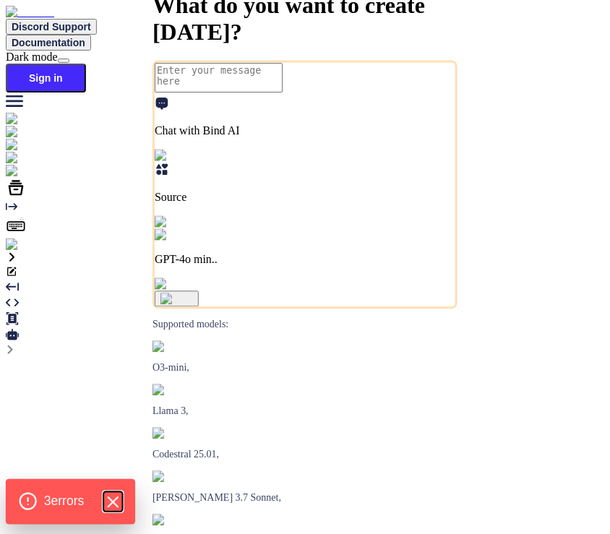
click at [115, 501] on icon "Hide Errors" at bounding box center [112, 502] width 19 height 19
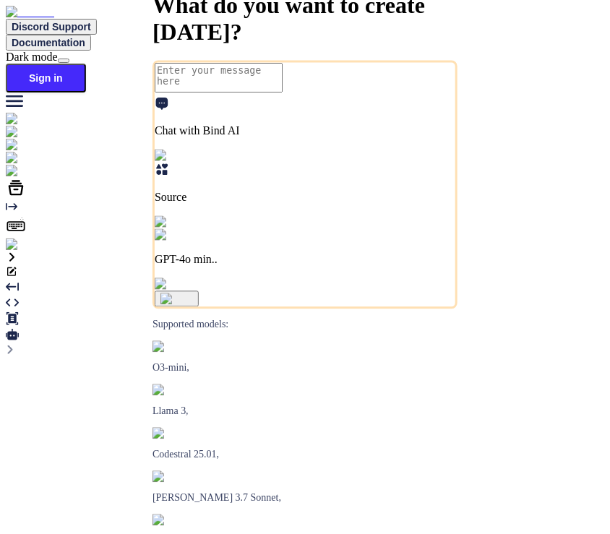
click at [14, 251] on img at bounding box center [26, 244] width 40 height 13
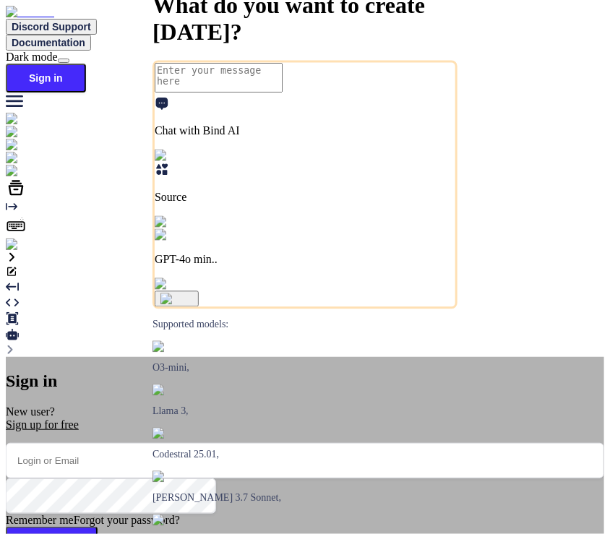
click at [238, 443] on input "email" at bounding box center [305, 460] width 598 height 35
type input "[EMAIL_ADDRESS][DOMAIN_NAME]"
click at [98, 527] on button "Sign In" at bounding box center [52, 544] width 92 height 35
type textarea "x"
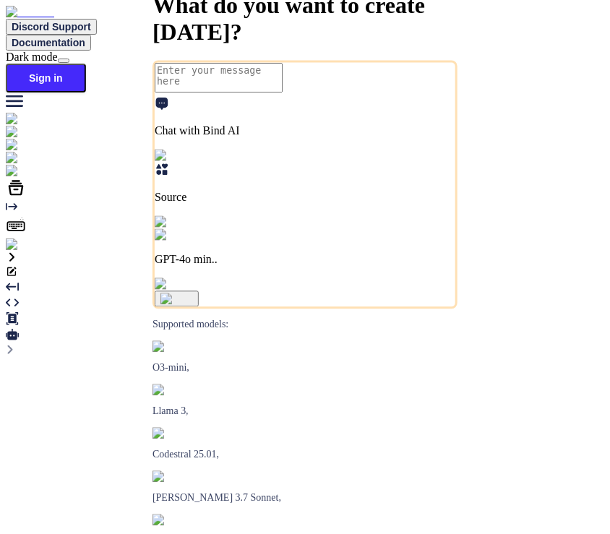
click at [25, 251] on img at bounding box center [26, 244] width 40 height 13
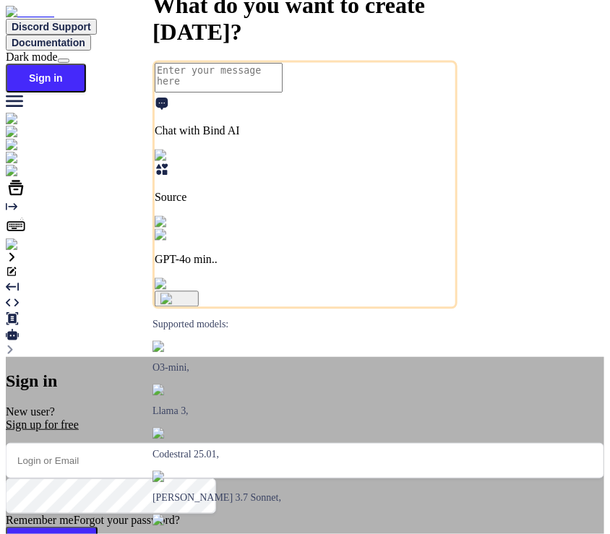
click at [241, 443] on input "email" at bounding box center [305, 460] width 598 height 35
type input "[EMAIL_ADDRESS][DOMAIN_NAME]"
click at [98, 527] on button "Sign In" at bounding box center [52, 544] width 92 height 35
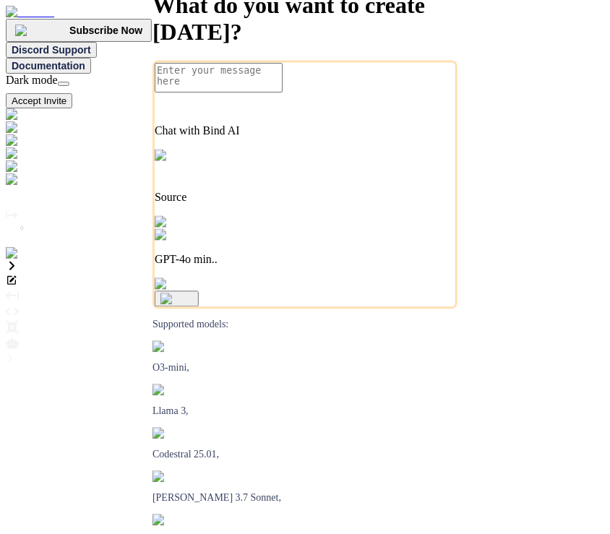
type textarea "x"
click at [17, 260] on img at bounding box center [29, 253] width 47 height 13
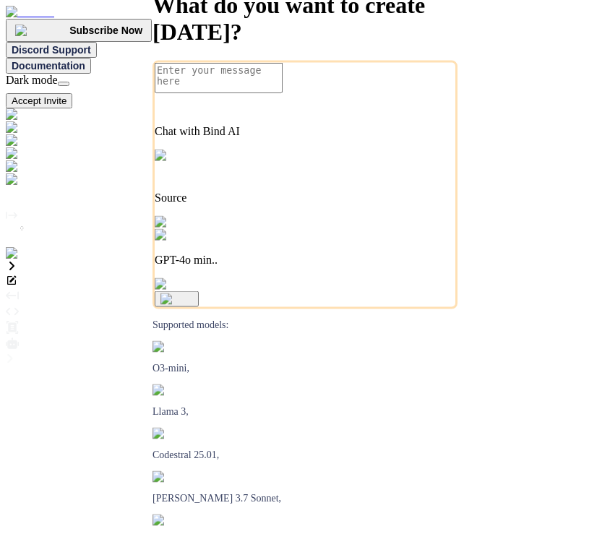
type textarea "x"
click at [18, 260] on img at bounding box center [29, 253] width 47 height 13
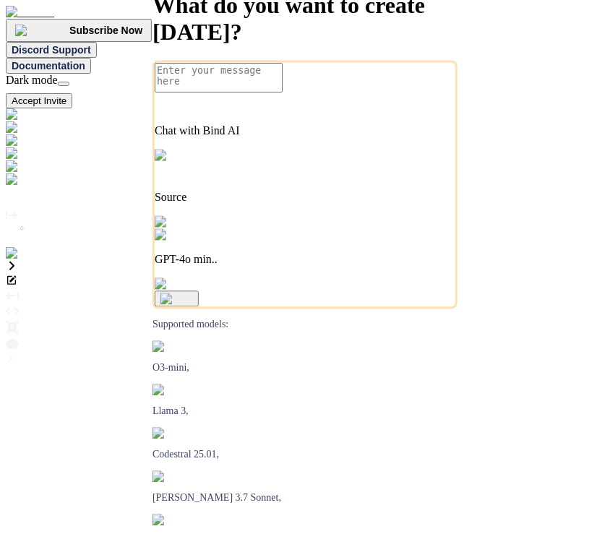
click at [24, 186] on img at bounding box center [42, 179] width 72 height 13
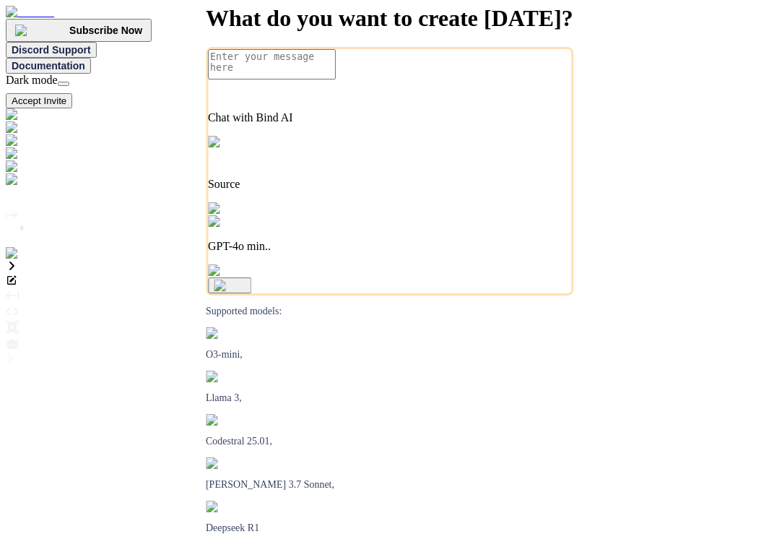
click at [16, 260] on img at bounding box center [29, 253] width 47 height 13
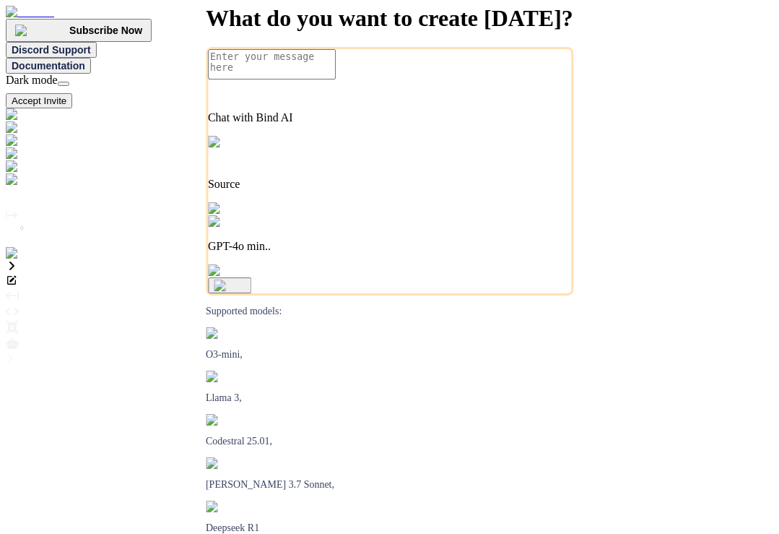
type textarea "x"
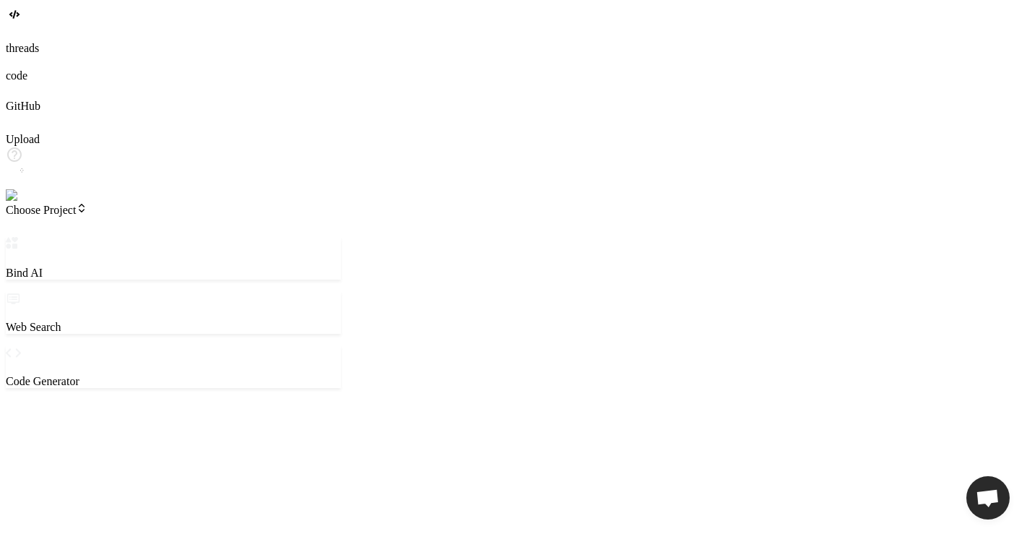
type textarea "x"
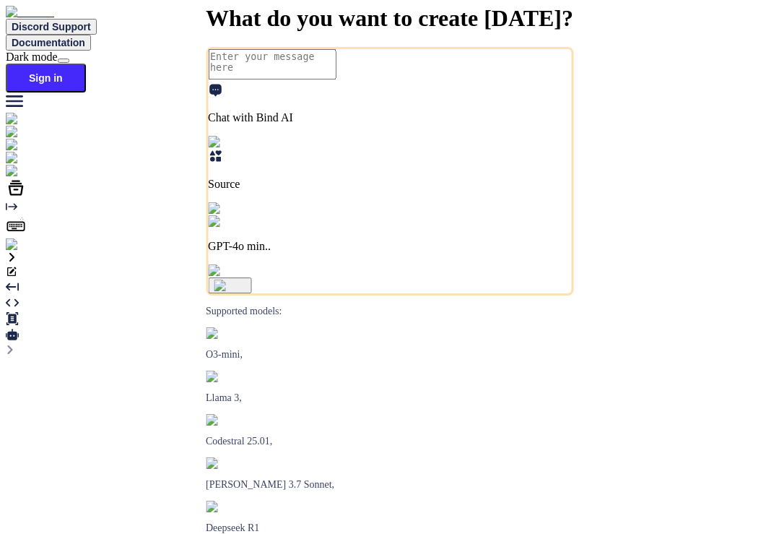
type textarea "x"
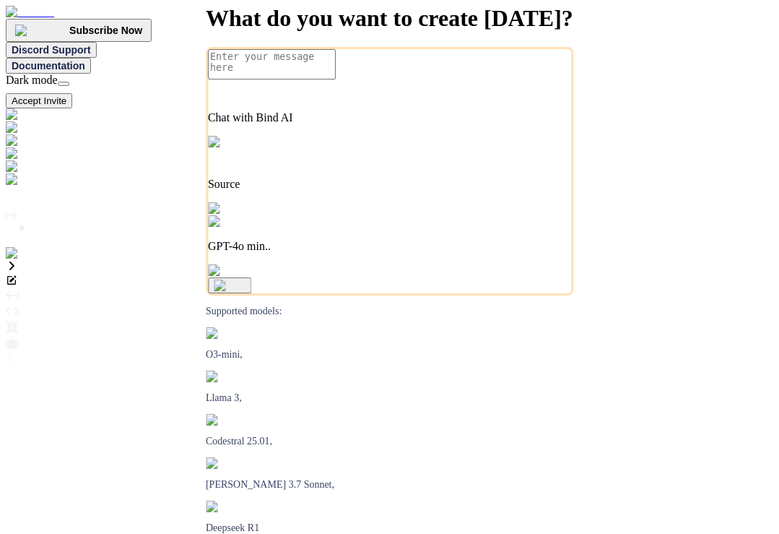
type textarea "x"
click at [20, 260] on img at bounding box center [29, 253] width 47 height 13
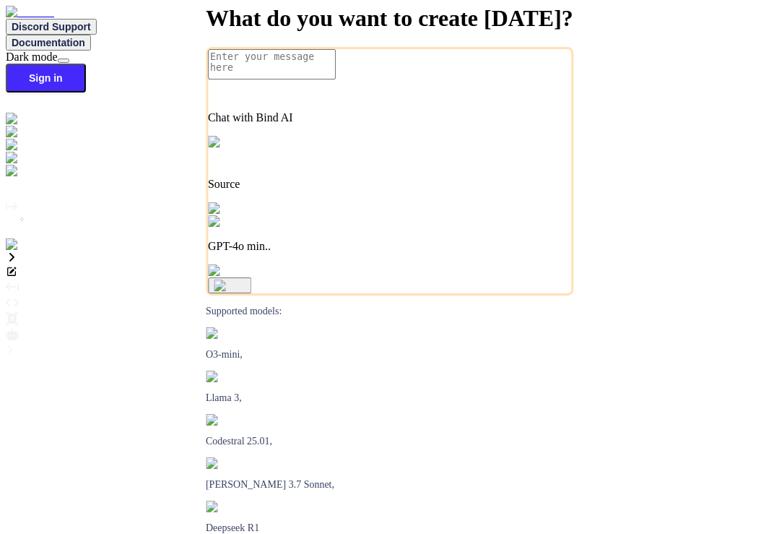
click at [14, 251] on img at bounding box center [26, 244] width 40 height 13
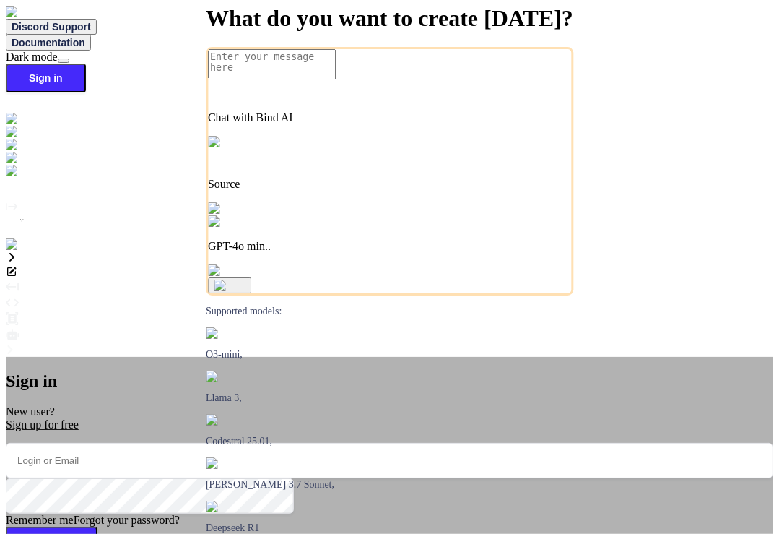
click at [295, 443] on input "email" at bounding box center [390, 460] width 768 height 35
type input "app4@yopmail.com"
click at [98, 527] on button "Sign In" at bounding box center [52, 544] width 92 height 35
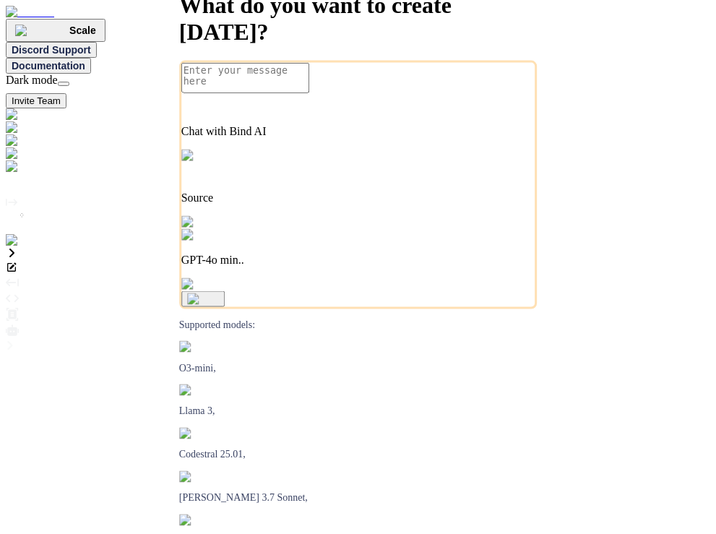
click at [14, 247] on img at bounding box center [29, 240] width 47 height 13
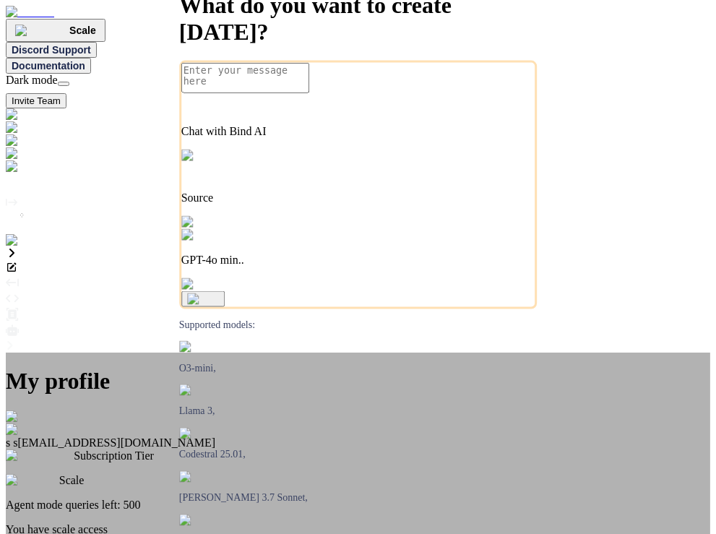
click at [205, 352] on div "My profile s s app4@yopmail.com Subscription Tier Scale Agent mode queries left…" at bounding box center [358, 523] width 704 height 343
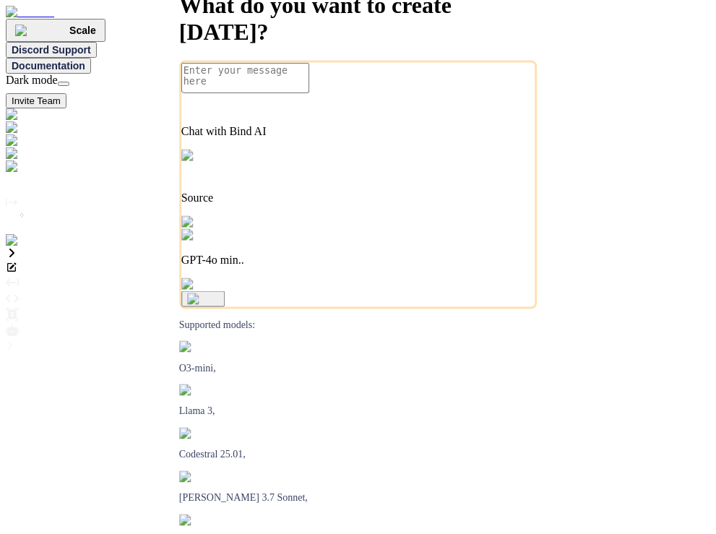
click at [21, 247] on img at bounding box center [29, 240] width 47 height 13
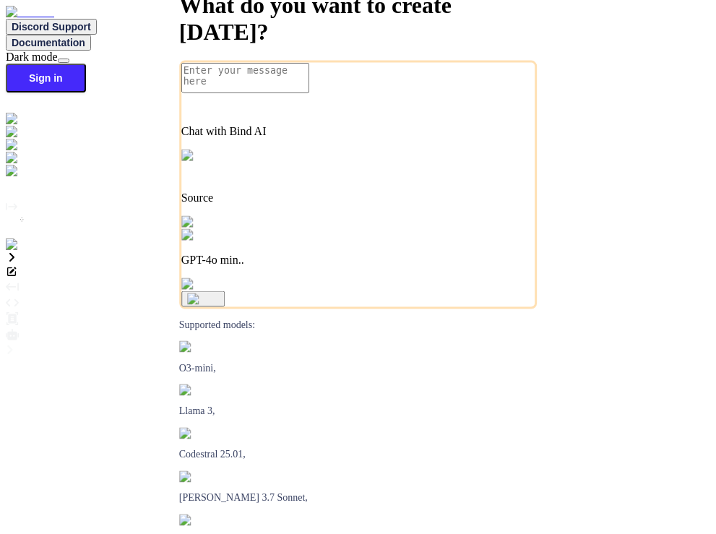
click at [18, 251] on img at bounding box center [26, 244] width 40 height 13
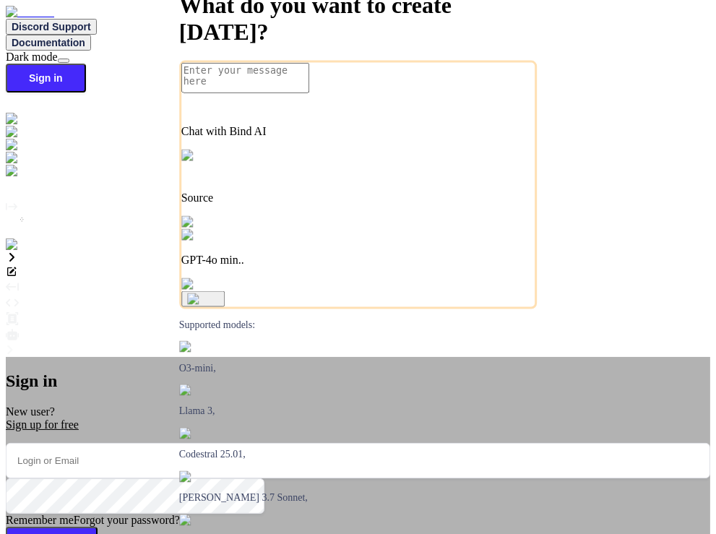
click at [330, 443] on input "email" at bounding box center [358, 460] width 704 height 35
type input "app5@yopmail.com"
click at [98, 527] on button "Sign In" at bounding box center [52, 544] width 92 height 35
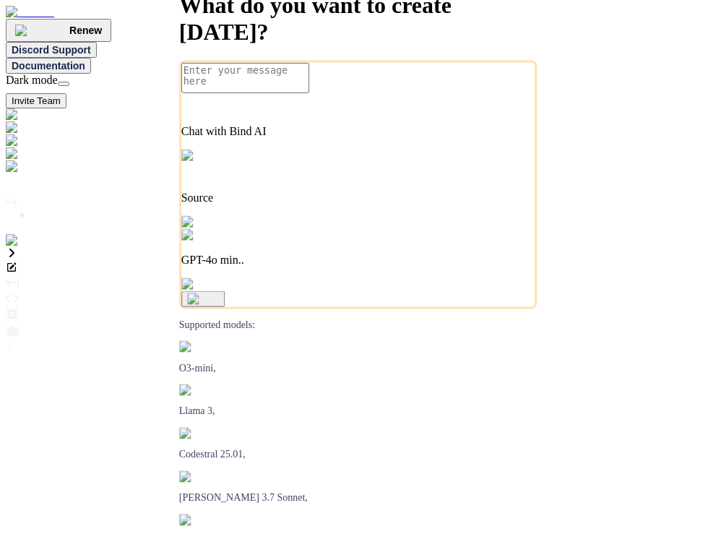
click at [22, 247] on img at bounding box center [29, 240] width 47 height 13
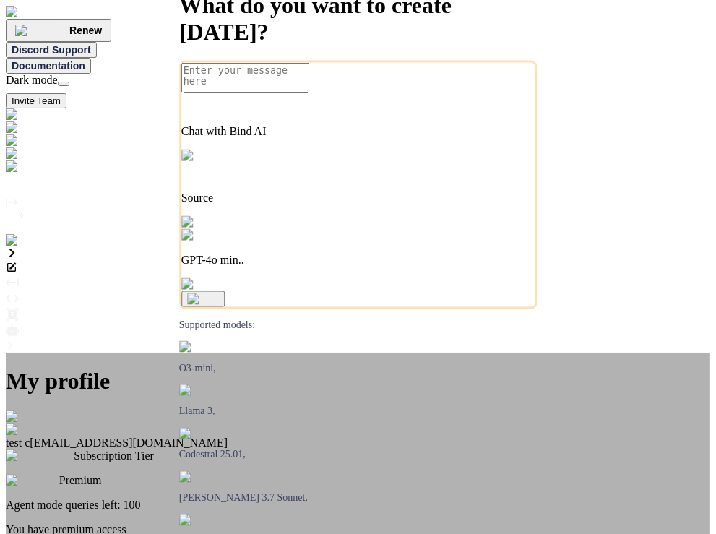
click at [571, 352] on div "My profile test c app5@yopmail.com Subscription Tier Premium Agent mode queries…" at bounding box center [358, 536] width 704 height 368
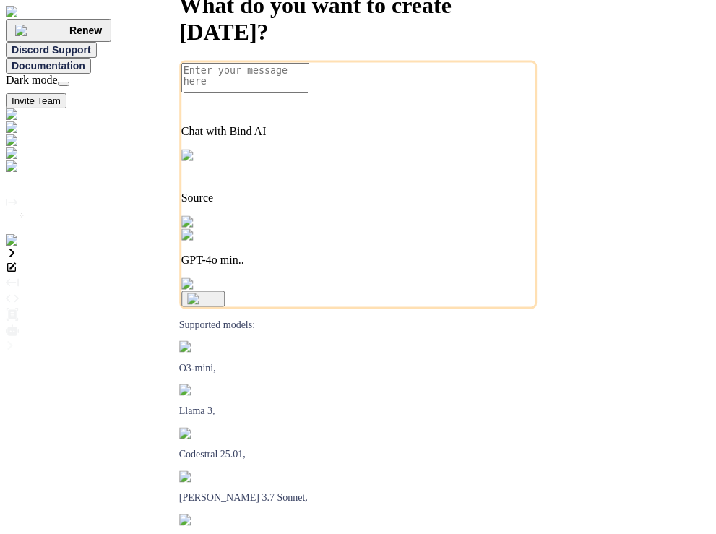
click at [454, 267] on p "GPT-4o min.." at bounding box center [358, 260] width 354 height 13
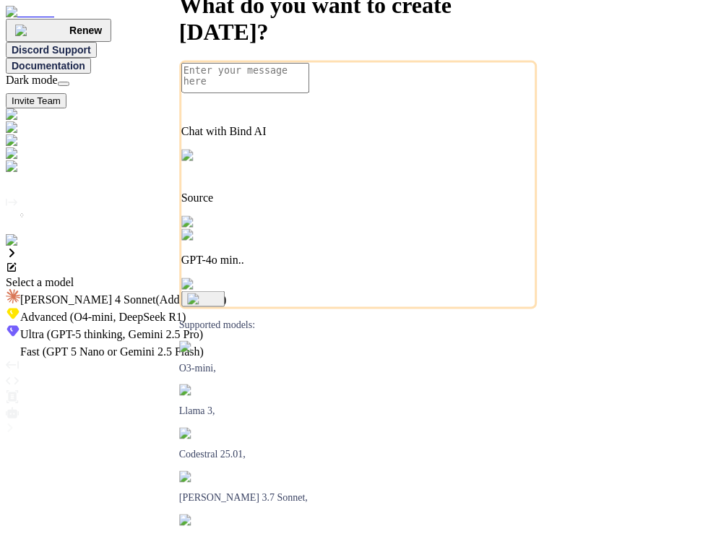
click at [203, 328] on span "(GPT-5 thinking, Gemini 2.5 Pro)" at bounding box center [123, 334] width 159 height 12
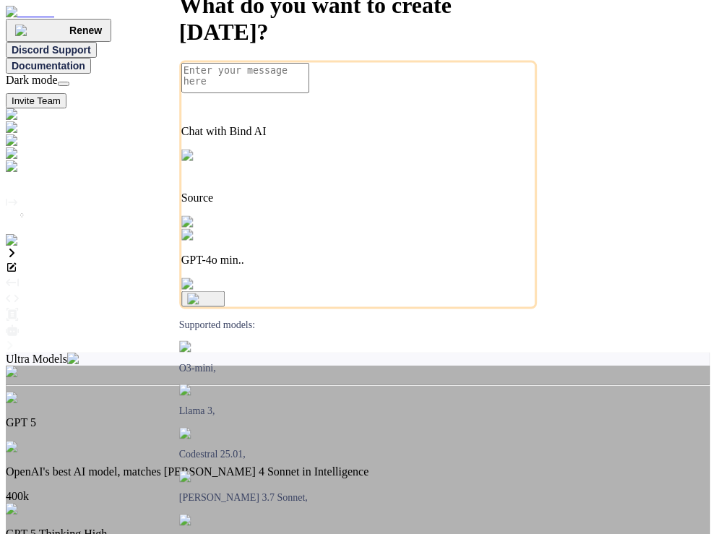
click at [352, 465] on p "OpenAI's best AI model, matches Claude 4 Sonnet in Intelligence" at bounding box center [358, 471] width 704 height 13
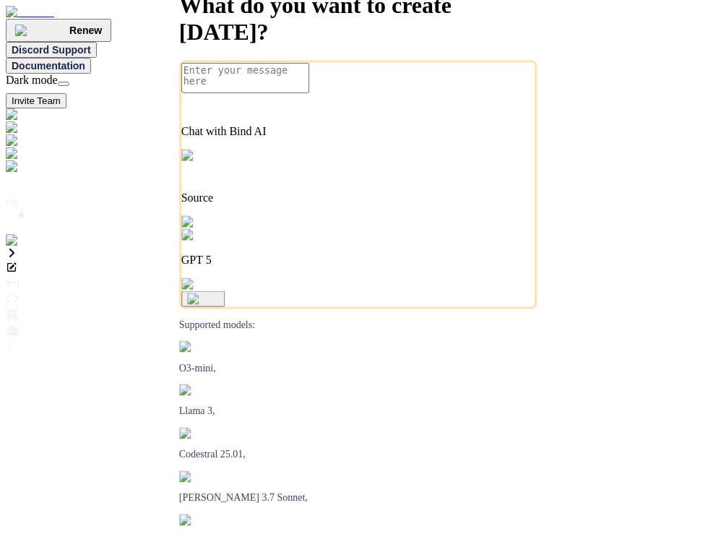
click at [299, 93] on textarea at bounding box center [245, 78] width 128 height 30
type textarea "hi"
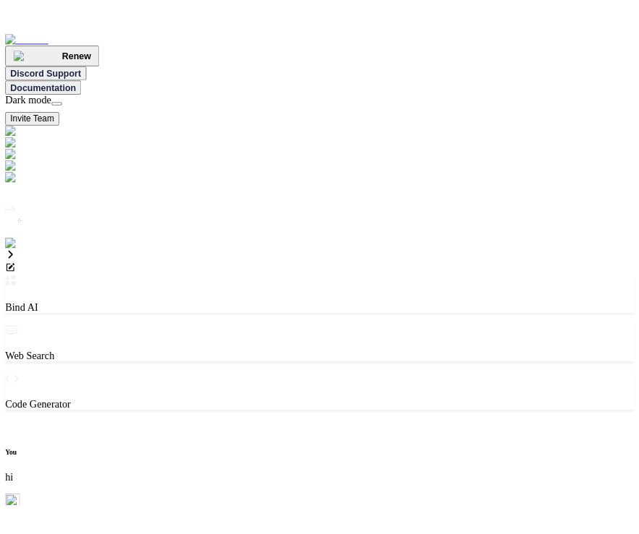
scroll to position [6, 0]
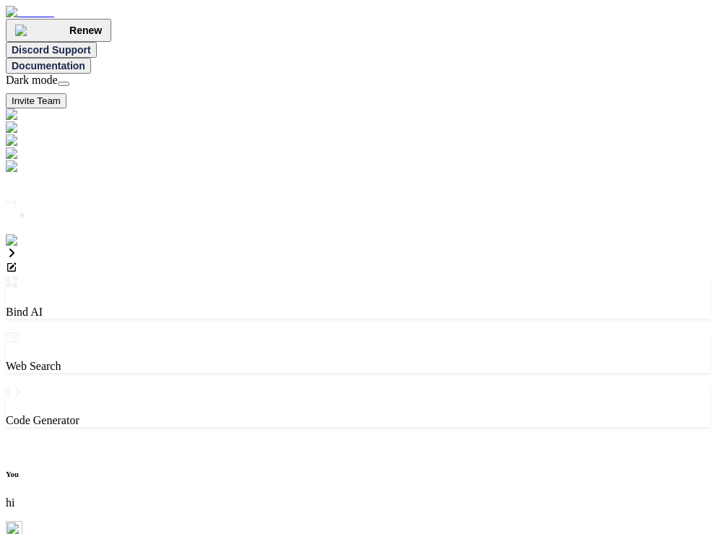
click at [16, 247] on img at bounding box center [29, 240] width 47 height 13
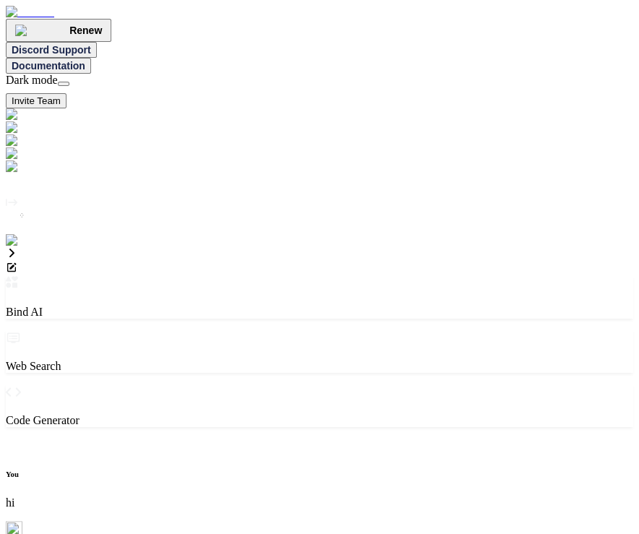
drag, startPoint x: 253, startPoint y: 368, endPoint x: 343, endPoint y: 384, distance: 91.8
copy div "you still have access until August 07, 2025"
click at [25, 247] on img at bounding box center [29, 240] width 47 height 13
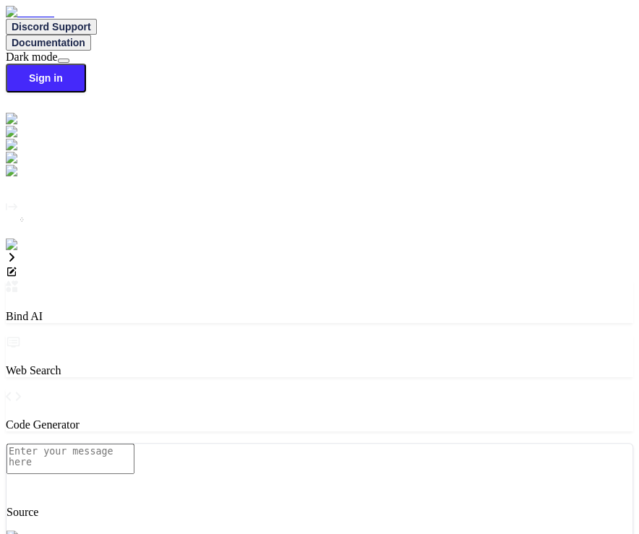
click at [20, 251] on img at bounding box center [26, 244] width 40 height 13
type input "[EMAIL_ADDRESS][DOMAIN_NAME]"
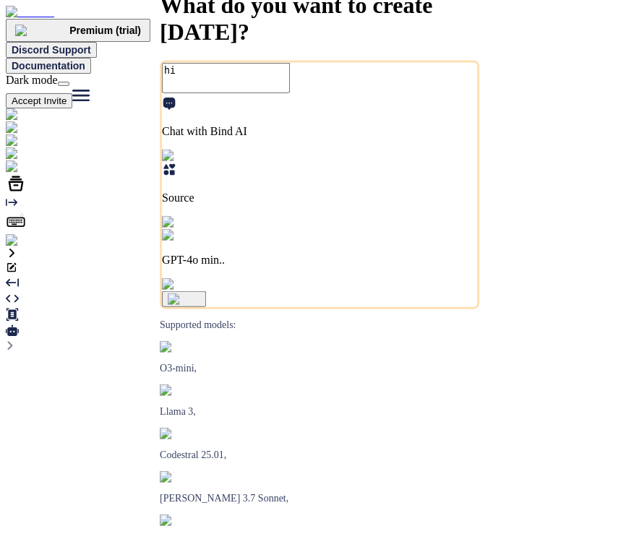
click at [25, 247] on img at bounding box center [29, 240] width 47 height 13
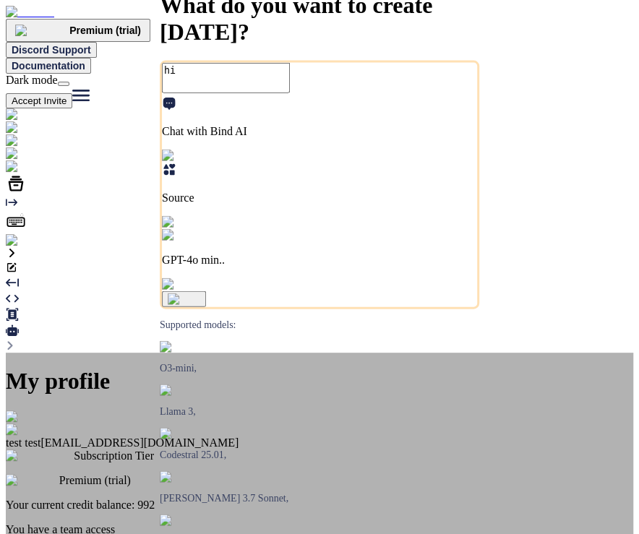
click at [162, 352] on div "My profile test test [EMAIL_ADDRESS][DOMAIN_NAME] Subscription Tier Premium (tr…" at bounding box center [319, 523] width 627 height 343
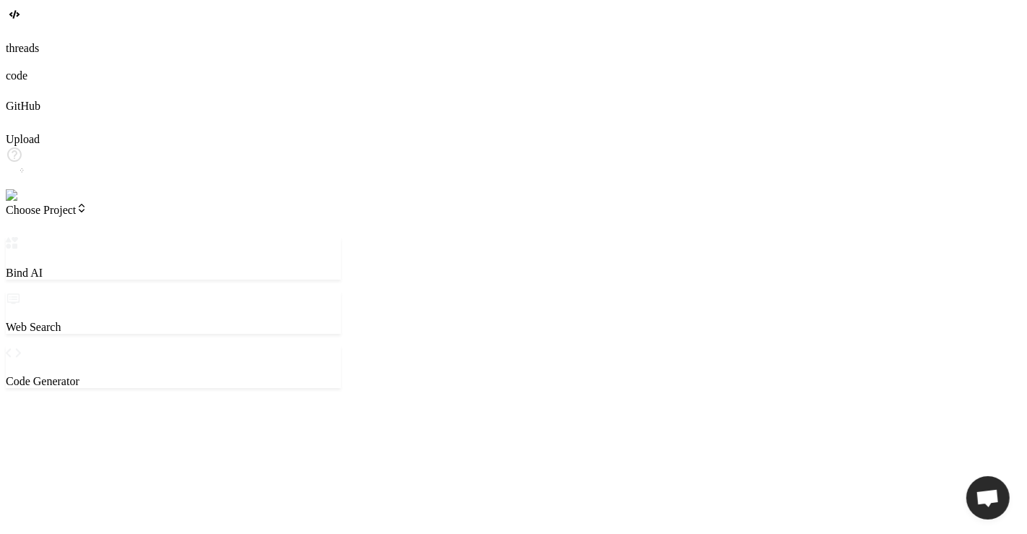
type textarea "x"
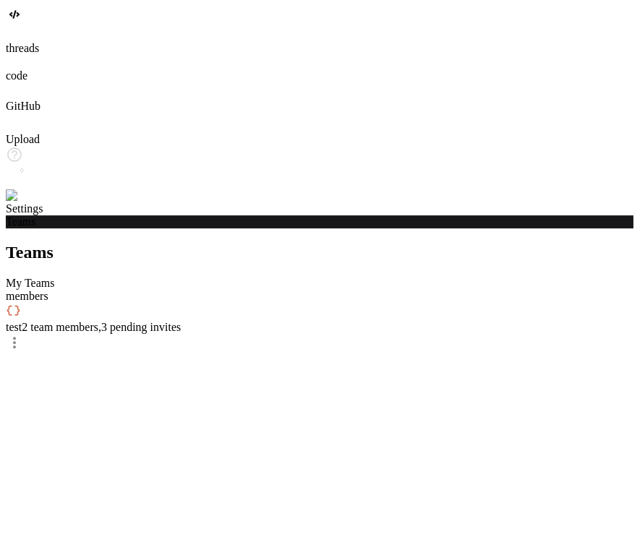
click at [181, 321] on span "2 team members , 3 pending invites" at bounding box center [101, 327] width 159 height 12
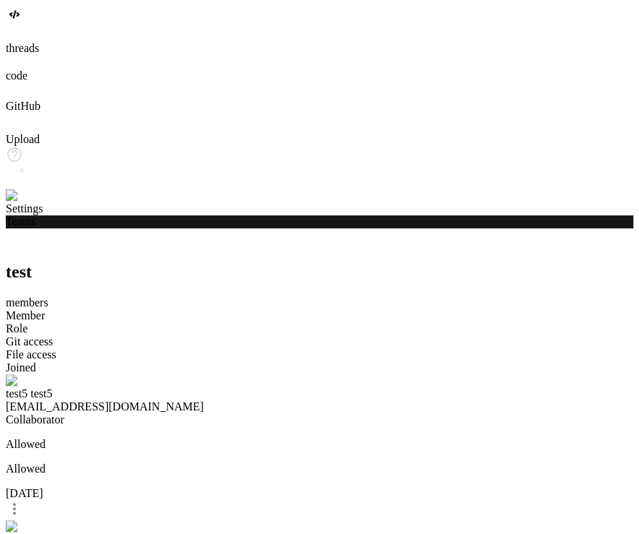
click at [19, 246] on icon at bounding box center [14, 250] width 10 height 9
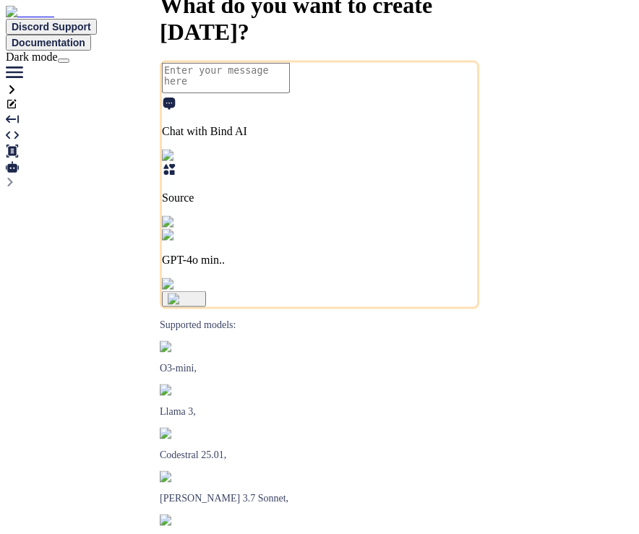
type textarea "x"
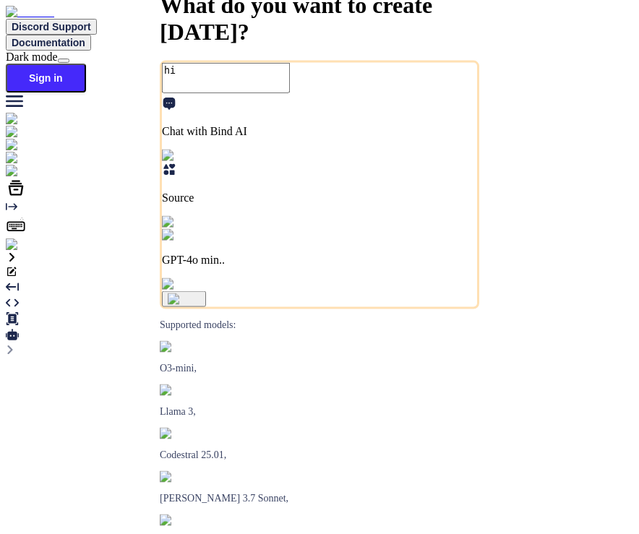
type textarea "hi"
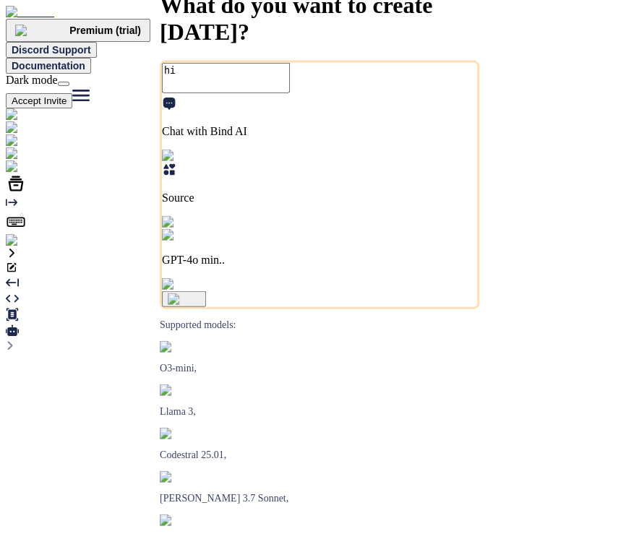
click at [18, 247] on img at bounding box center [29, 240] width 47 height 13
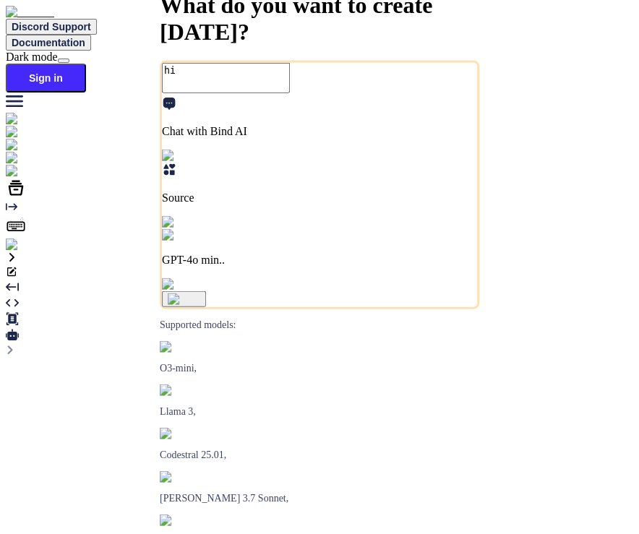
type textarea "x"
click at [18, 251] on img at bounding box center [26, 244] width 40 height 13
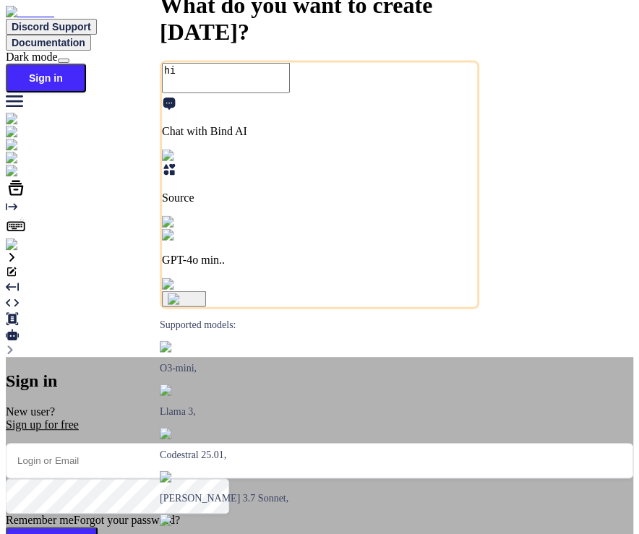
click at [298, 443] on input "email" at bounding box center [319, 460] width 627 height 35
paste input "[EMAIL_ADDRESS][DOMAIN_NAME]"
type input "[EMAIL_ADDRESS][DOMAIN_NAME]"
click at [98, 527] on button "Sign In" at bounding box center [52, 544] width 92 height 35
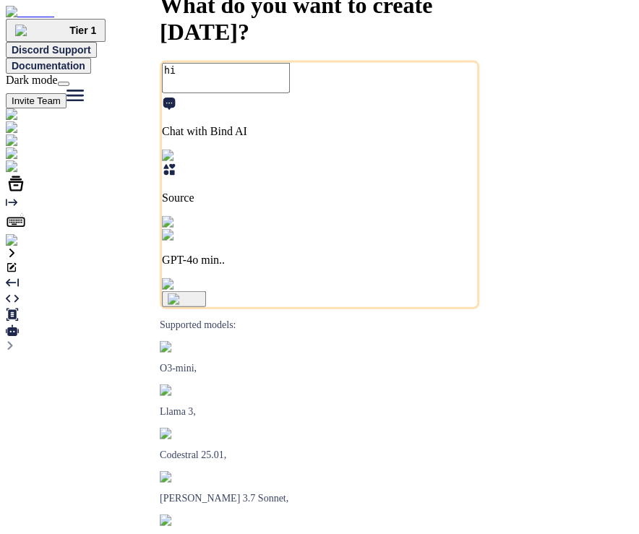
click at [24, 247] on img at bounding box center [29, 240] width 47 height 13
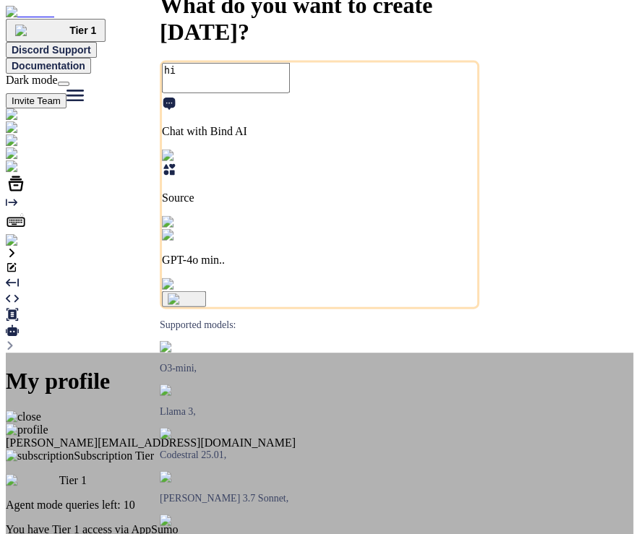
click at [495, 352] on div "My profile tamir levy tamir@efa.co.il Subscription Tier Tier 1 Agent mode queri…" at bounding box center [319, 511] width 627 height 319
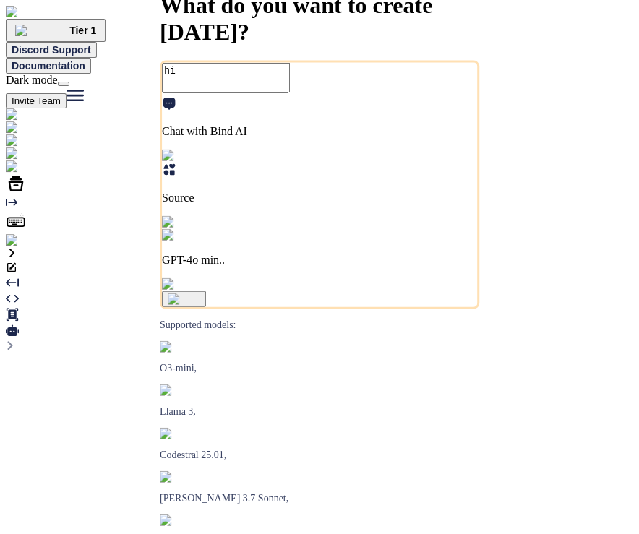
click at [20, 247] on img at bounding box center [29, 240] width 47 height 13
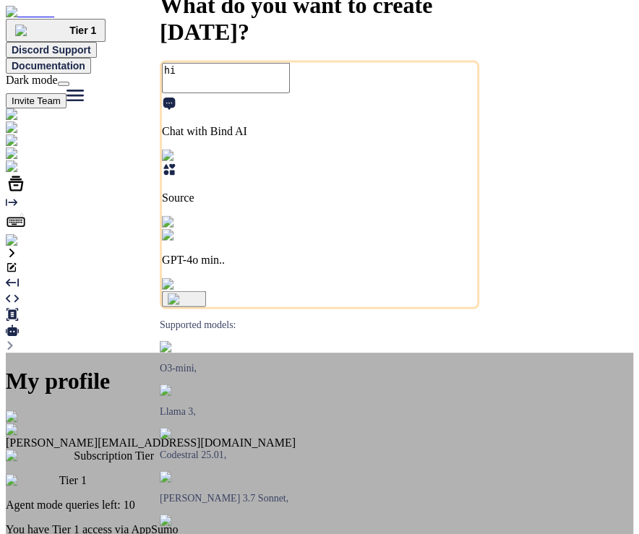
click at [129, 352] on div "My profile tamir levy tamir@efa.co.il Subscription Tier Tier 1 Agent mode queri…" at bounding box center [319, 511] width 627 height 319
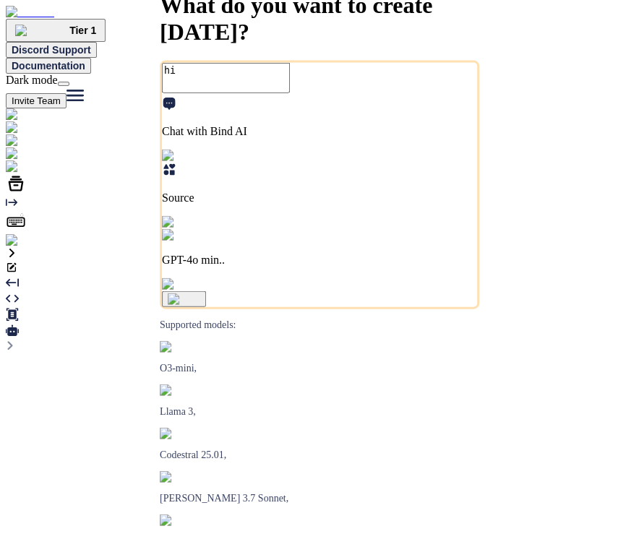
click at [11, 247] on img at bounding box center [29, 240] width 47 height 13
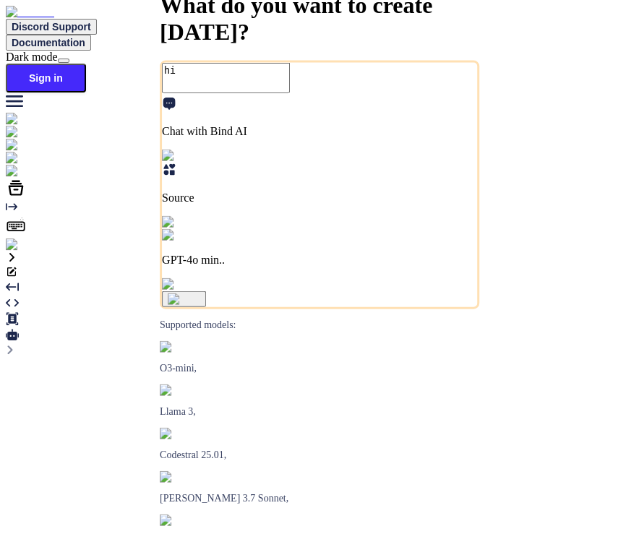
type textarea "x"
click at [22, 251] on img at bounding box center [26, 244] width 40 height 13
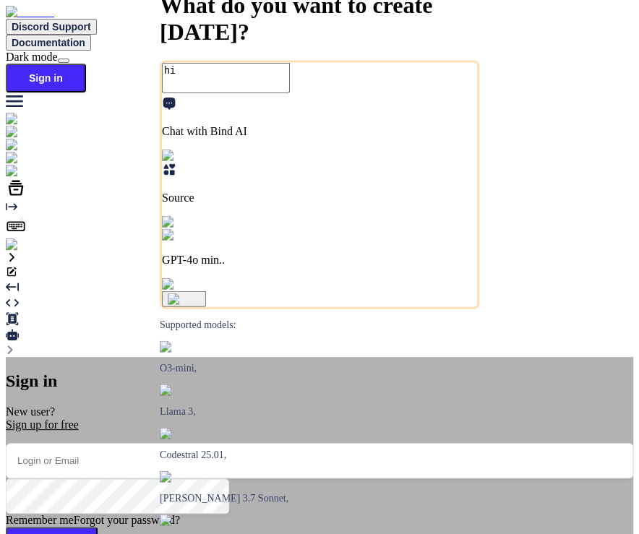
click at [327, 443] on input "email" at bounding box center [319, 460] width 627 height 35
type input "[EMAIL_ADDRESS][DOMAIN_NAME]"
click at [98, 527] on button "Sign In" at bounding box center [52, 544] width 92 height 35
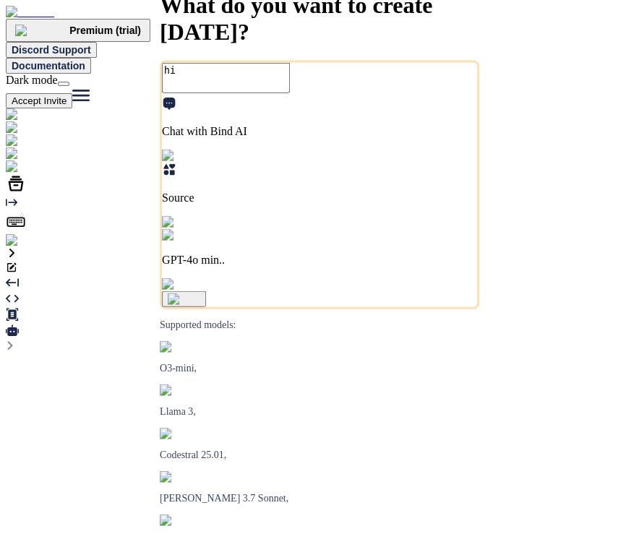
type textarea "x"
click at [22, 247] on img at bounding box center [29, 240] width 47 height 13
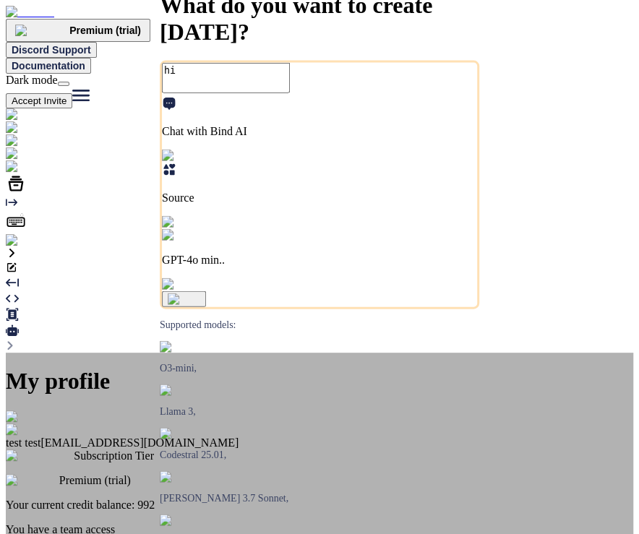
click at [109, 352] on div "My profile test test [EMAIL_ADDRESS][DOMAIN_NAME] Subscription Tier Premium (tr…" at bounding box center [319, 523] width 627 height 343
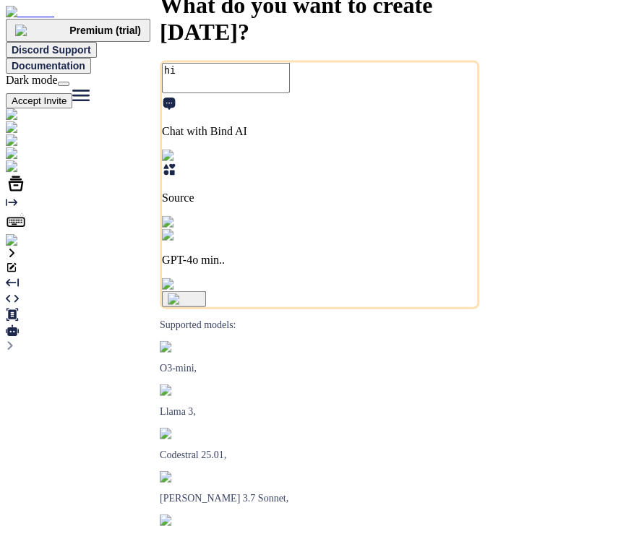
click at [72, 93] on button "Accept Invite" at bounding box center [39, 100] width 66 height 15
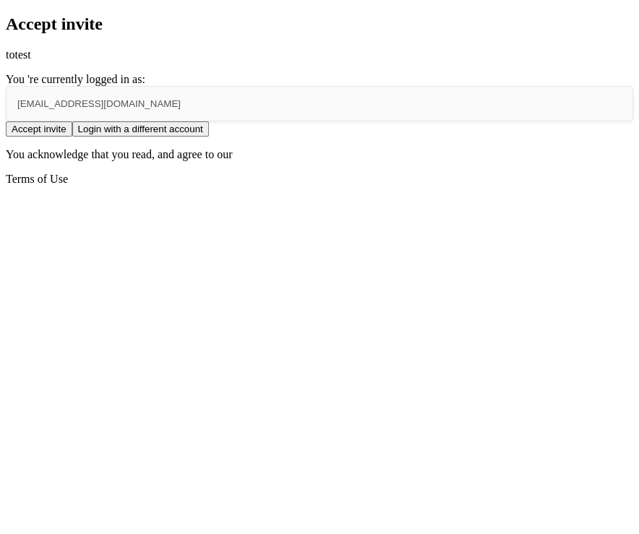
click at [72, 137] on button "Accept invite" at bounding box center [39, 128] width 66 height 15
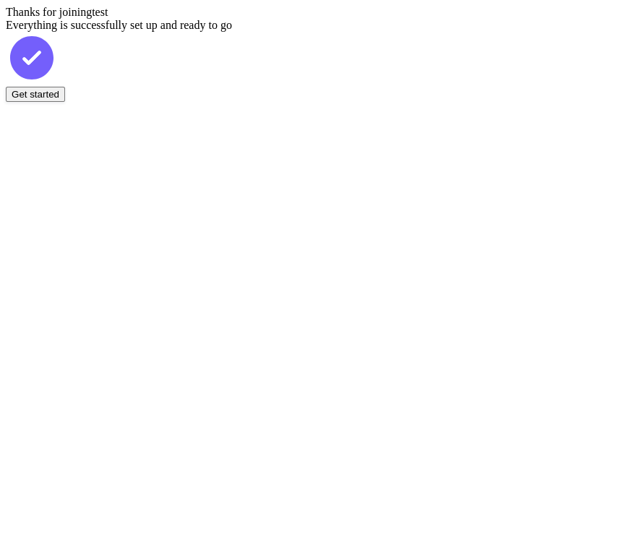
click at [65, 102] on button "Get started" at bounding box center [35, 94] width 59 height 15
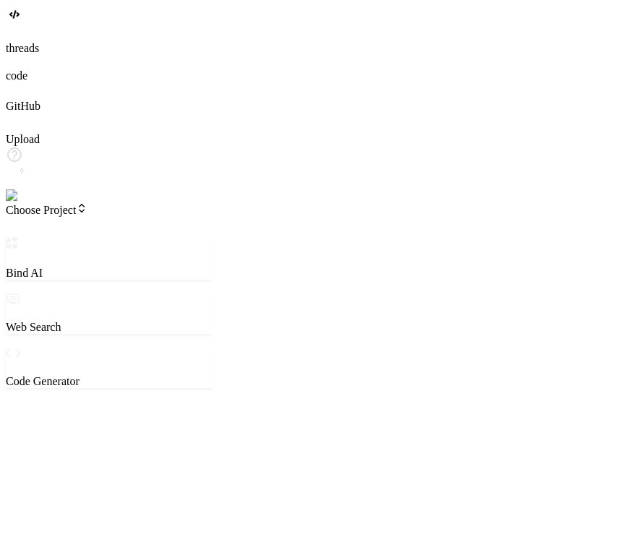
click at [25, 202] on img at bounding box center [29, 195] width 47 height 13
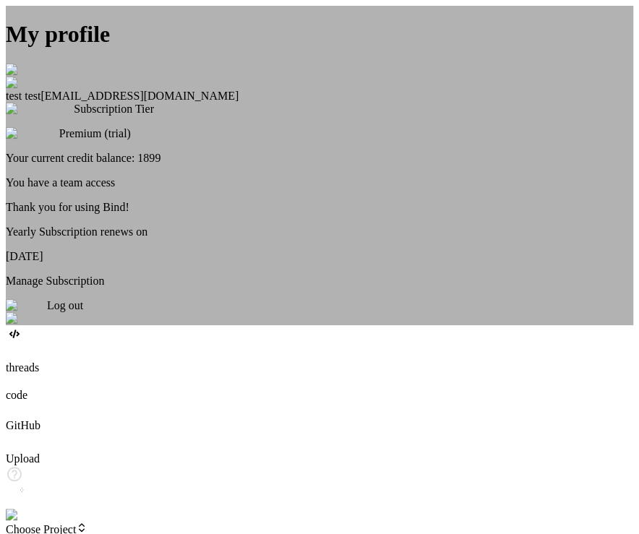
click at [191, 280] on div "My profile test test stagtest6@yopmail.com Subscription Tier Premium (trial) Yo…" at bounding box center [319, 165] width 627 height 319
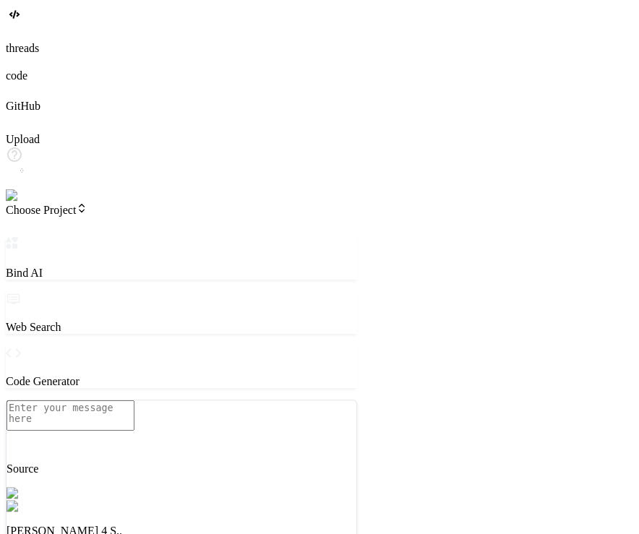
drag, startPoint x: 261, startPoint y: 394, endPoint x: 358, endPoint y: 410, distance: 98.2
click at [357, 410] on div "Bind AI Web Search Created with Pixso. Code Generator Source Claude 4 S.. Agent…" at bounding box center [181, 486] width 351 height 498
click at [121, 475] on p "Source" at bounding box center [182, 468] width 350 height 13
click at [138, 533] on div "Github" at bounding box center [182, 543] width 350 height 17
type textarea "x"
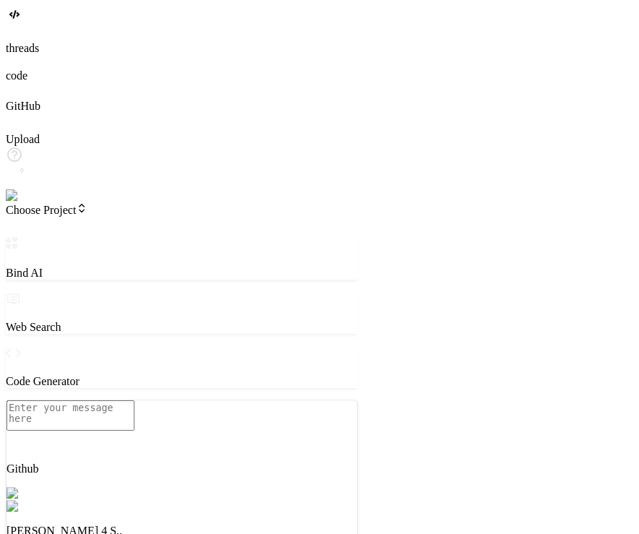
click at [20, 97] on icon at bounding box center [13, 89] width 14 height 14
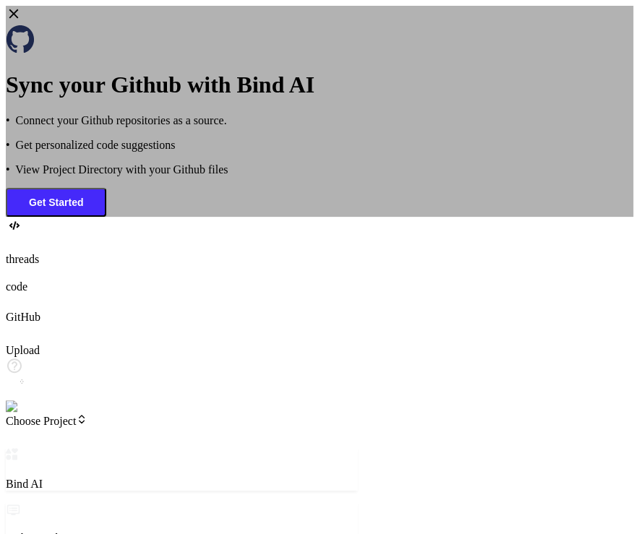
click at [87, 155] on div "Sync your Github with Bind AI • Connect your Github repositories as a source. •…" at bounding box center [319, 111] width 627 height 211
